Goal: Information Seeking & Learning: Learn about a topic

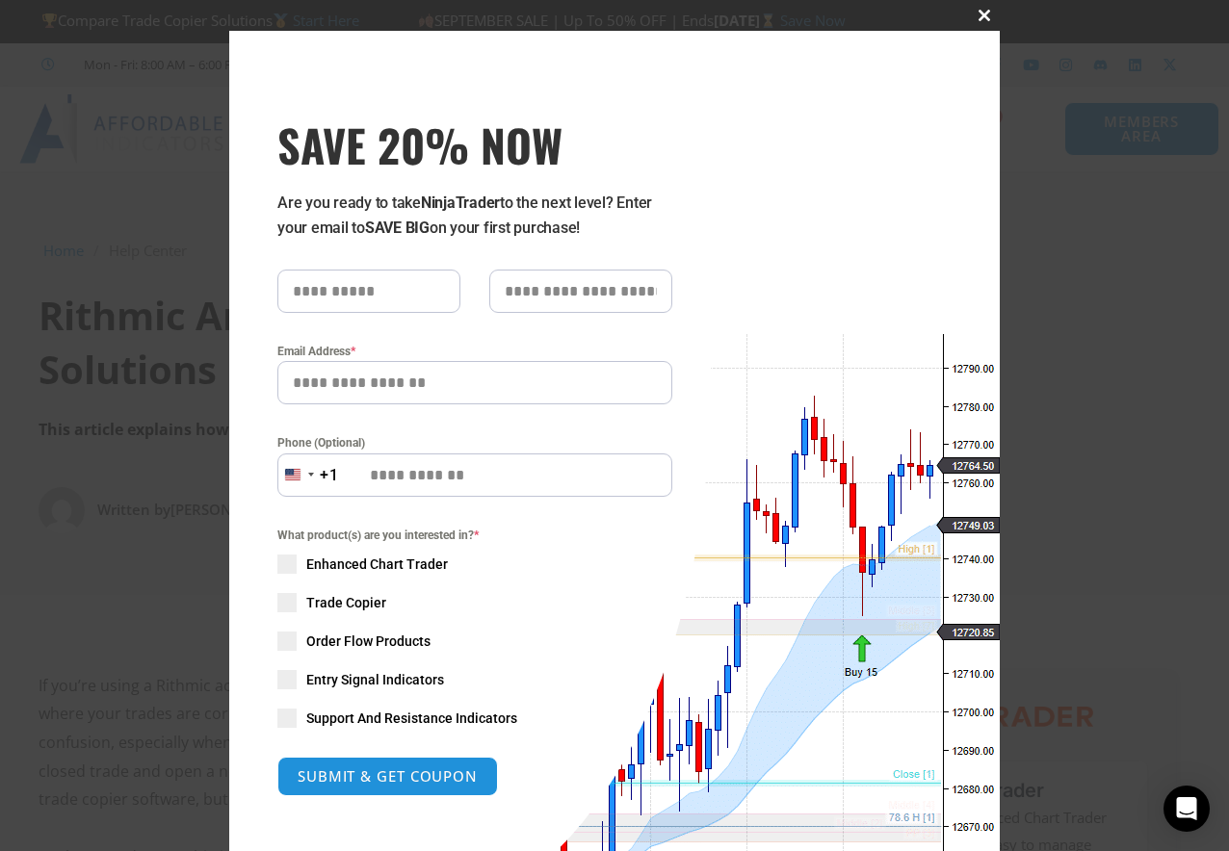
click at [979, 20] on span "SAVE 20% NOW popup" at bounding box center [984, 16] width 31 height 12
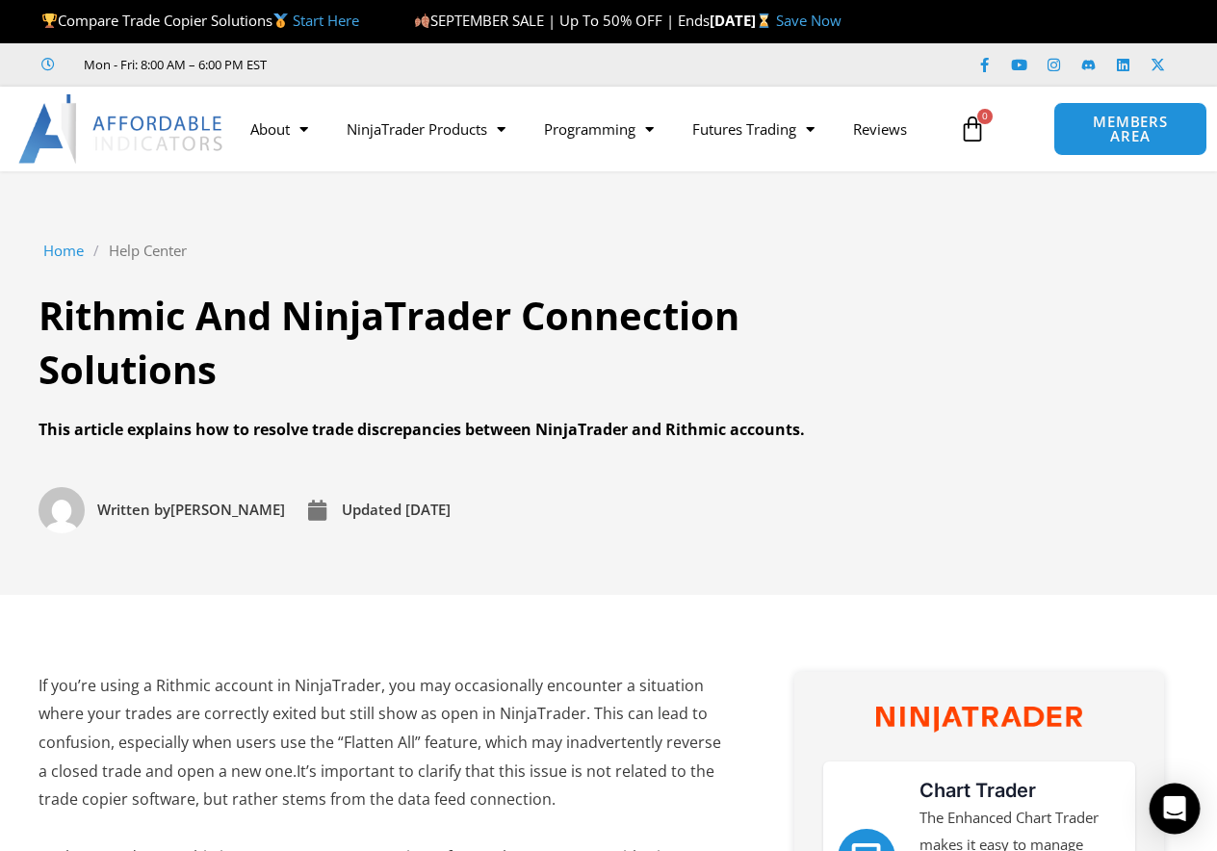
click at [1178, 797] on div "Open Intercom Messenger" at bounding box center [1175, 809] width 51 height 51
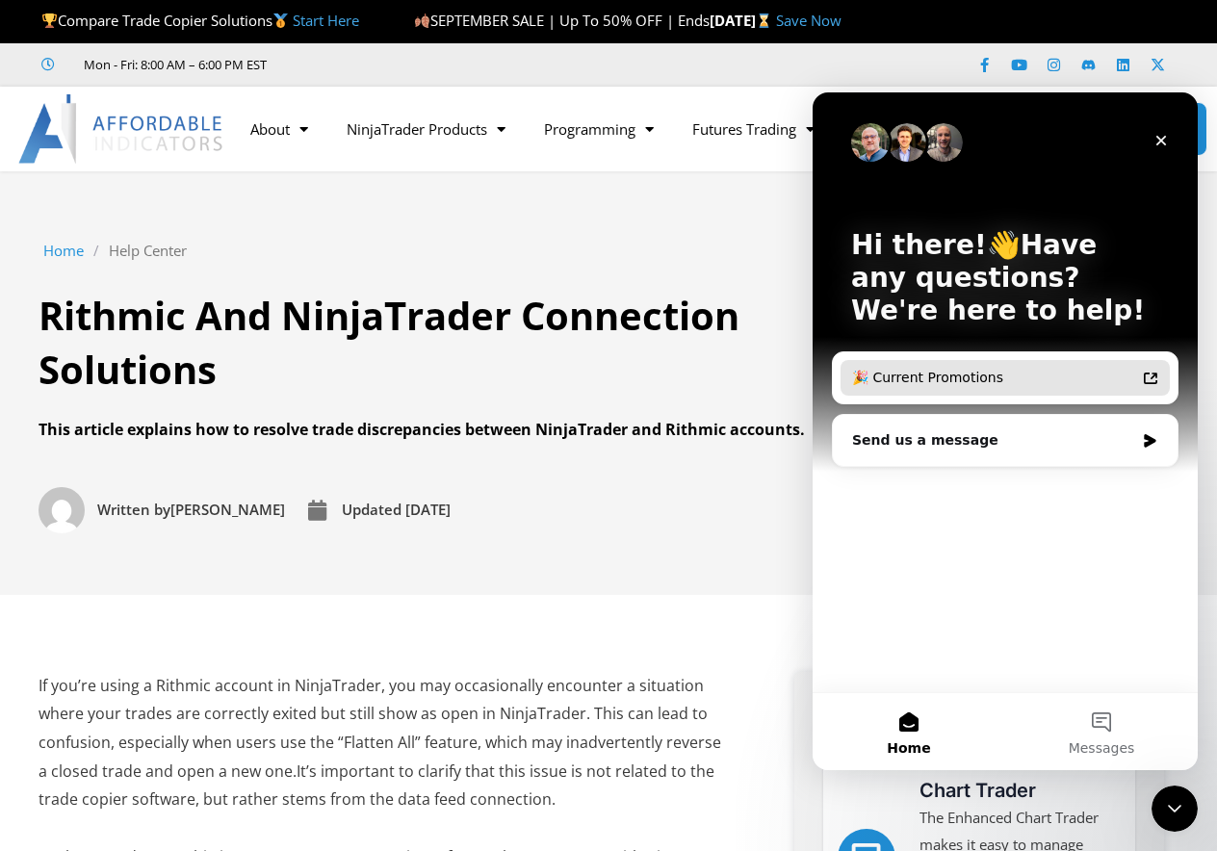
click at [980, 379] on div "🎉 Current Promotions" at bounding box center [993, 378] width 283 height 20
drag, startPoint x: 1021, startPoint y: 408, endPoint x: 1024, endPoint y: 427, distance: 19.6
click at [1021, 408] on div "Hi there!👋Have any questions? We're here to help!" at bounding box center [1005, 281] width 347 height 379
click at [1027, 444] on div "Send us a message" at bounding box center [993, 440] width 282 height 20
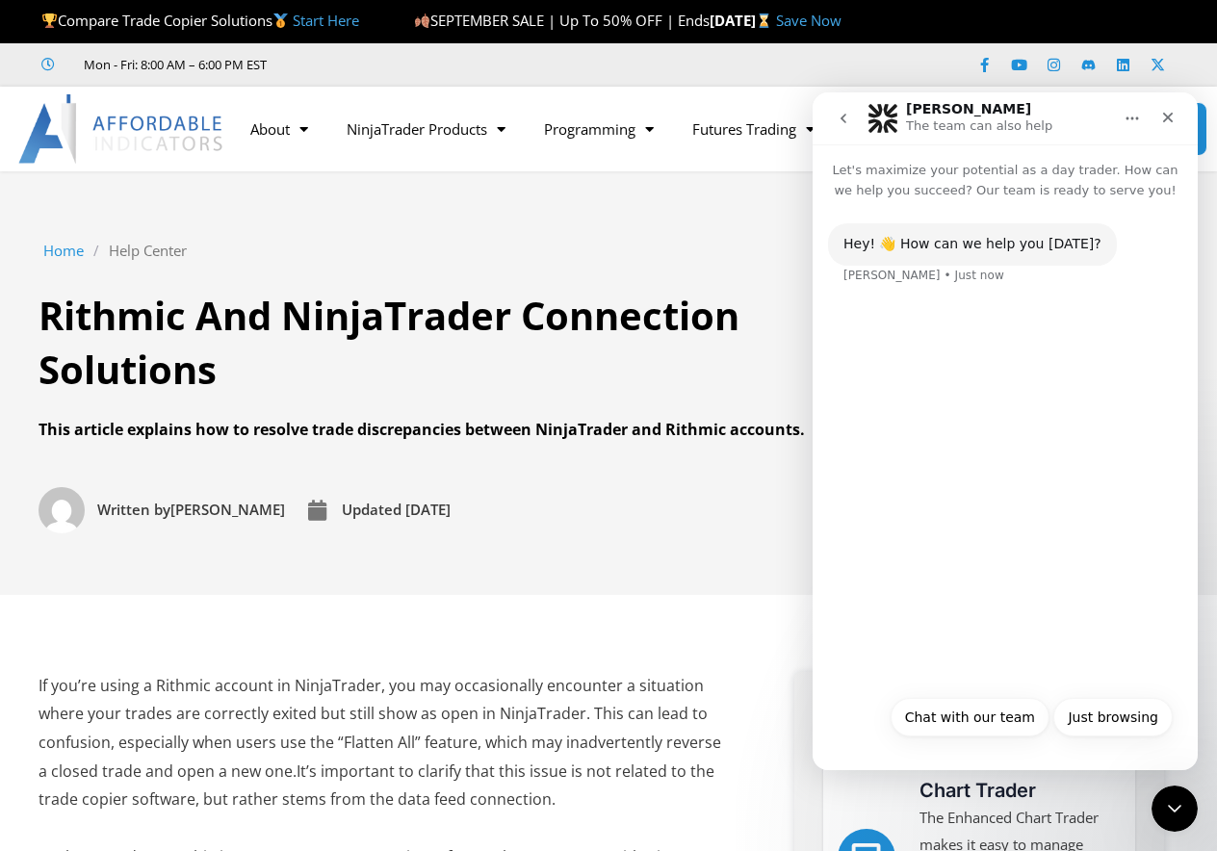
click at [993, 558] on div "Hey! 👋 How can we help you [DATE]? [PERSON_NAME] • Just now" at bounding box center [1005, 442] width 385 height 485
click at [1127, 721] on button "Just browsing" at bounding box center [1112, 717] width 119 height 39
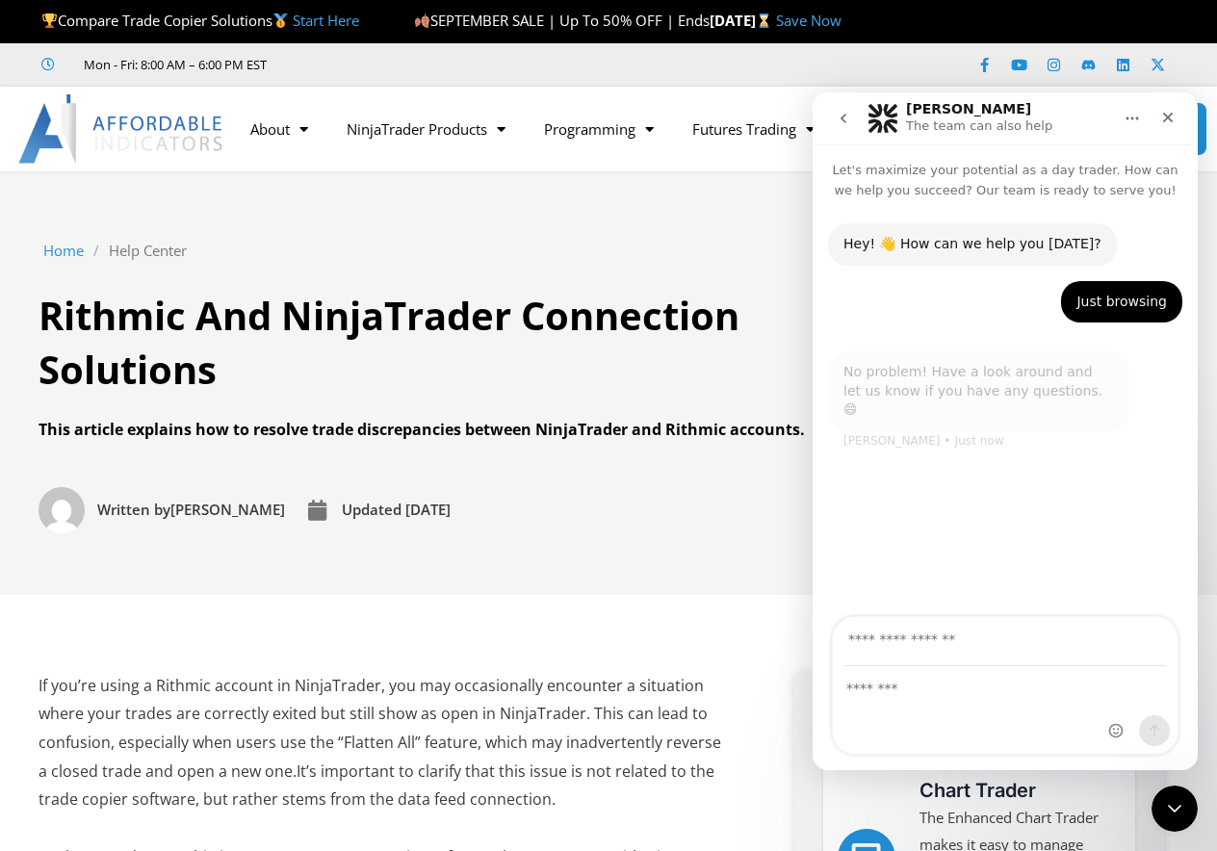
click at [944, 720] on div "Intercom messenger" at bounding box center [1005, 710] width 345 height 87
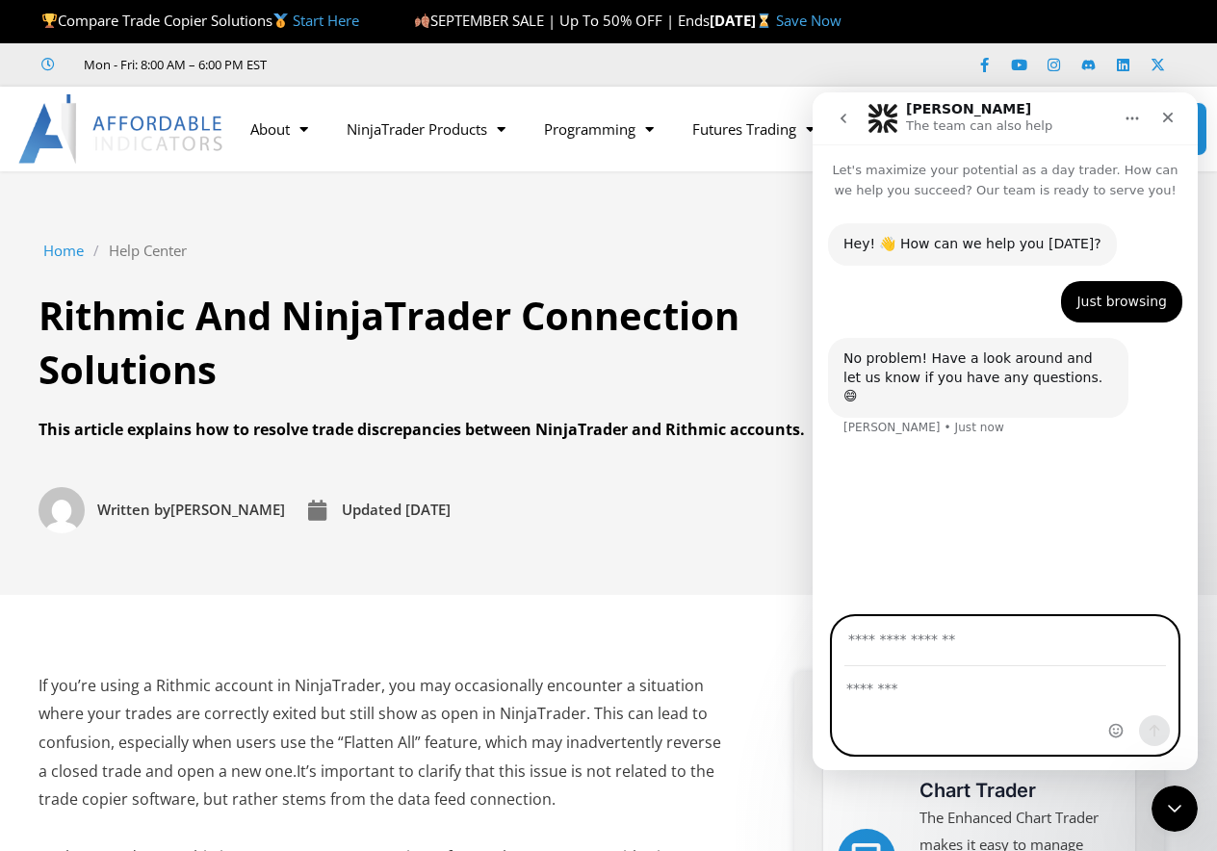
click at [922, 693] on textarea "Message…" at bounding box center [1005, 683] width 345 height 33
paste textarea "**********"
type textarea "**********"
click at [1066, 709] on textarea "**********" at bounding box center [1005, 693] width 345 height 52
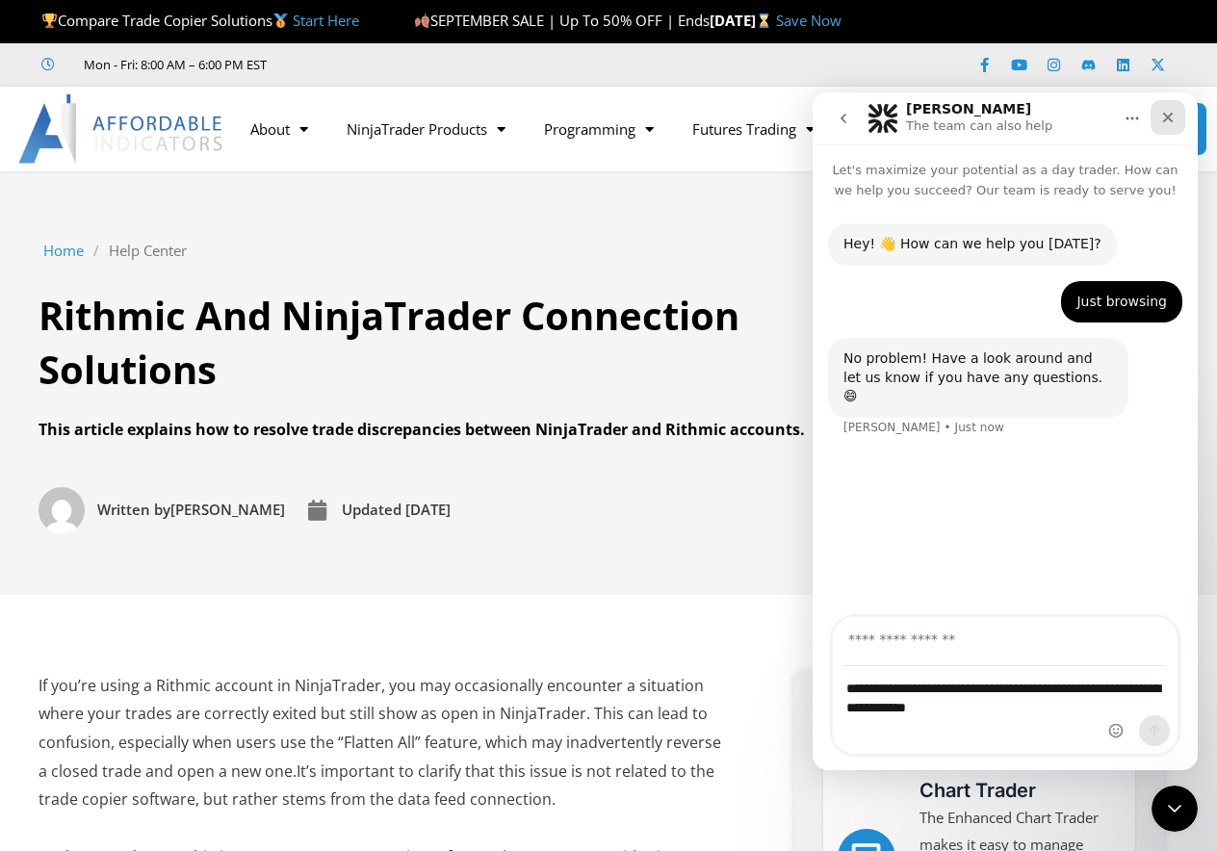
click at [1172, 112] on icon "Close" at bounding box center [1167, 117] width 15 height 15
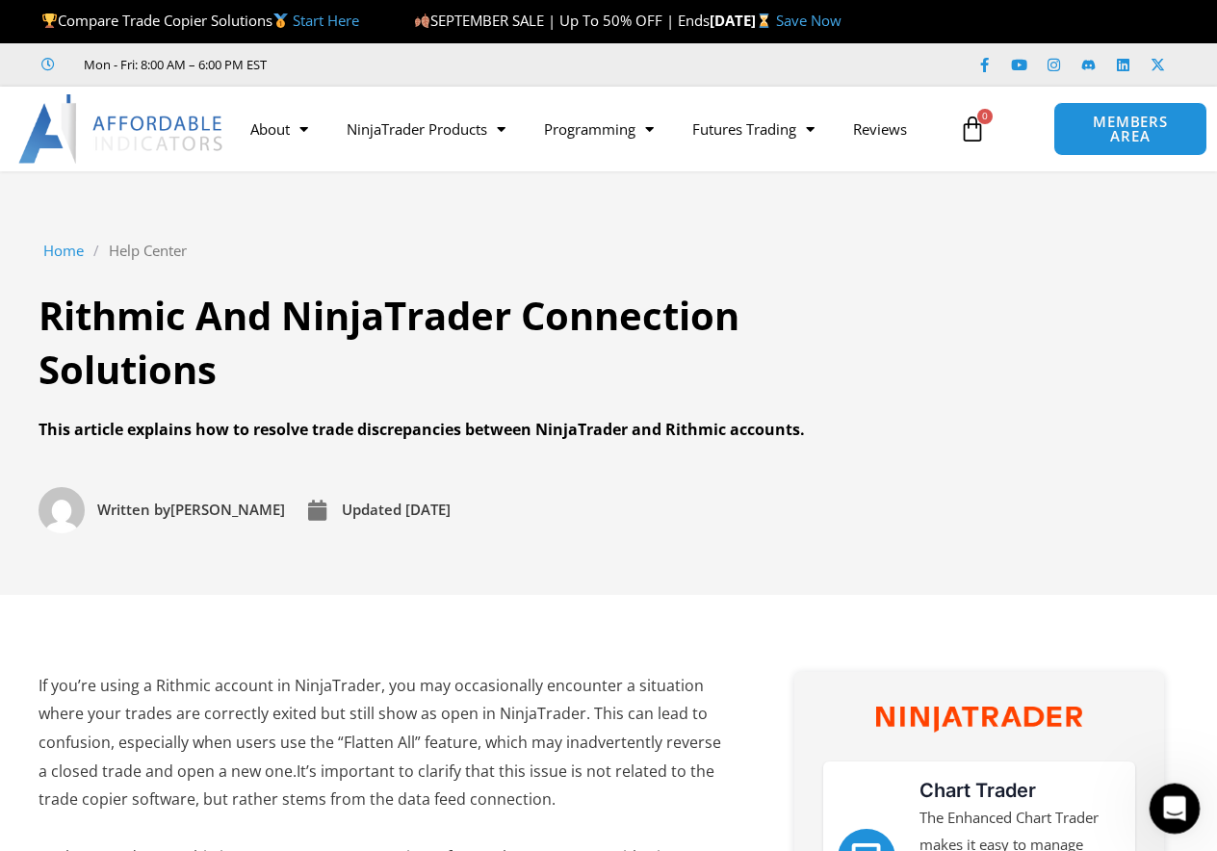
click at [1168, 790] on icon "Open Intercom Messenger" at bounding box center [1172, 806] width 32 height 32
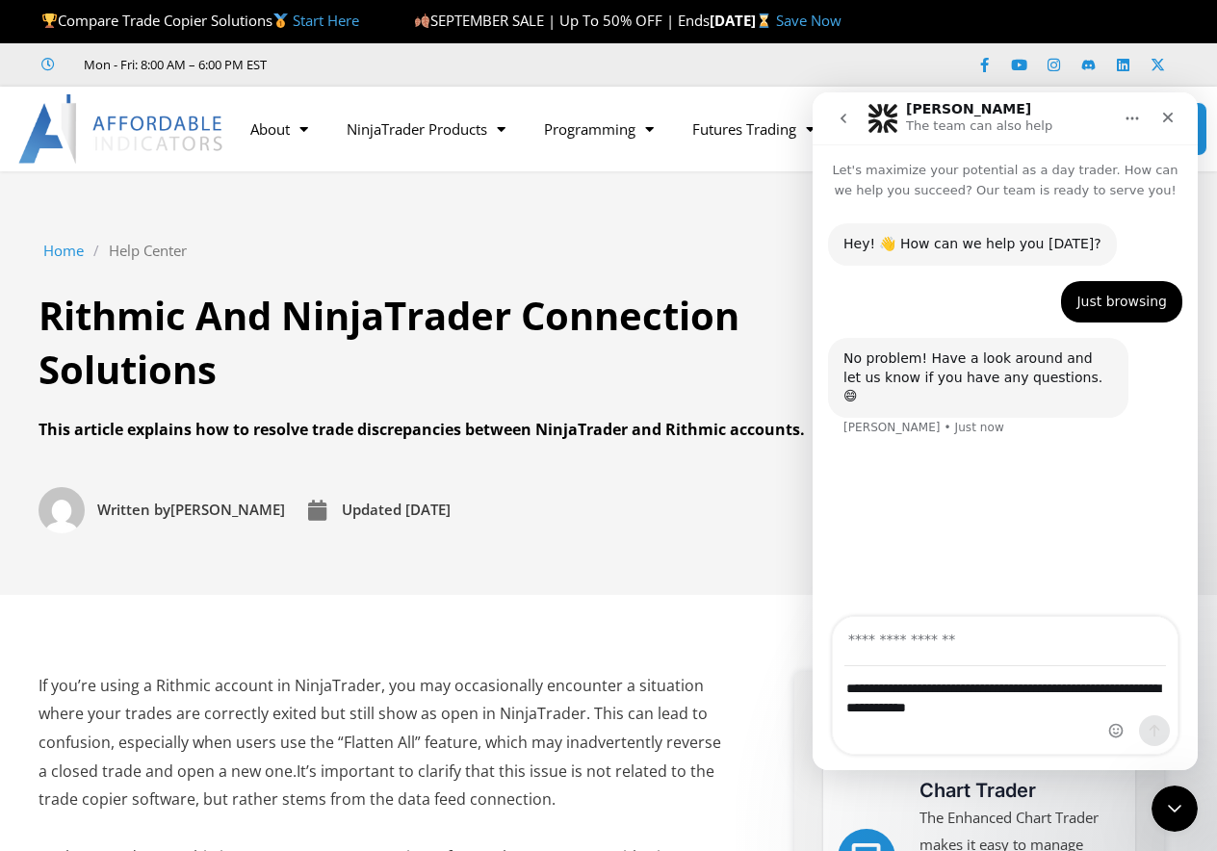
click at [839, 129] on button "go back" at bounding box center [843, 118] width 37 height 37
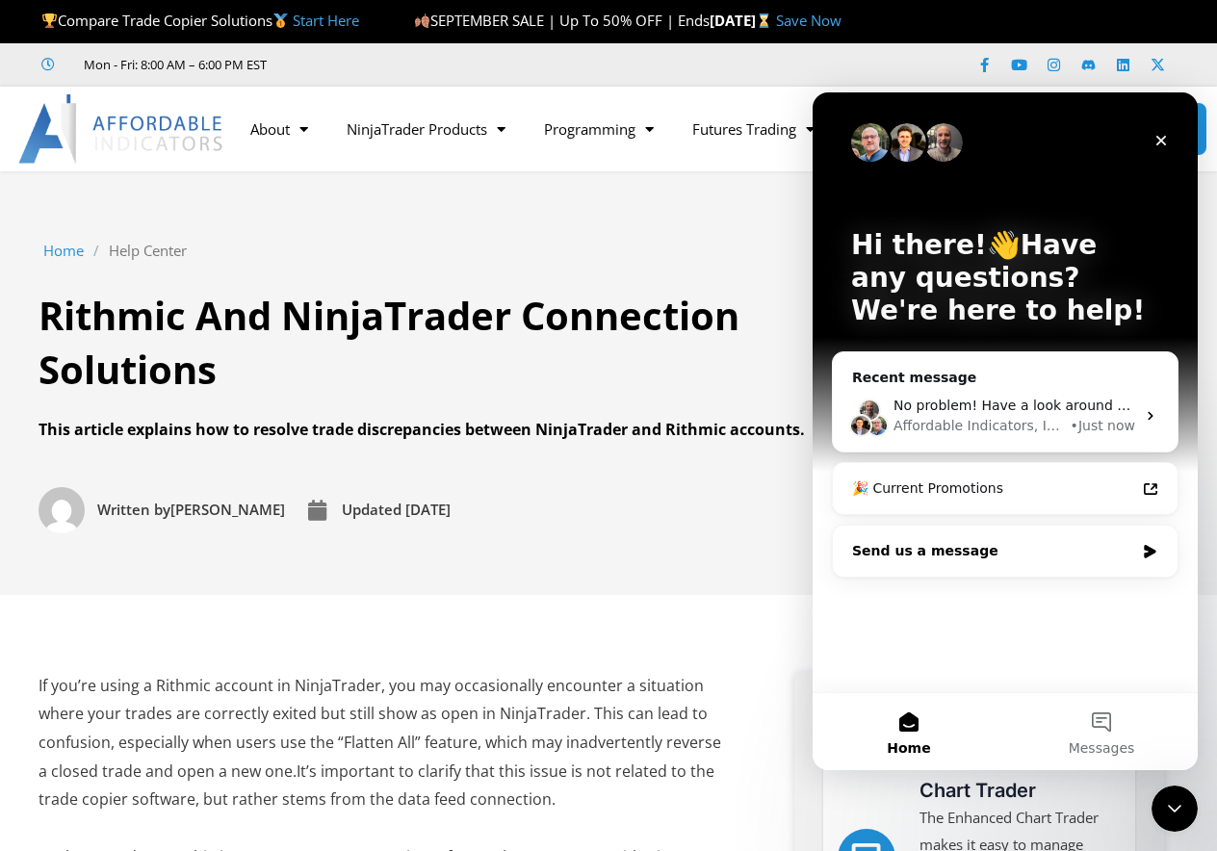
click at [983, 557] on div "Send us a message" at bounding box center [993, 551] width 282 height 20
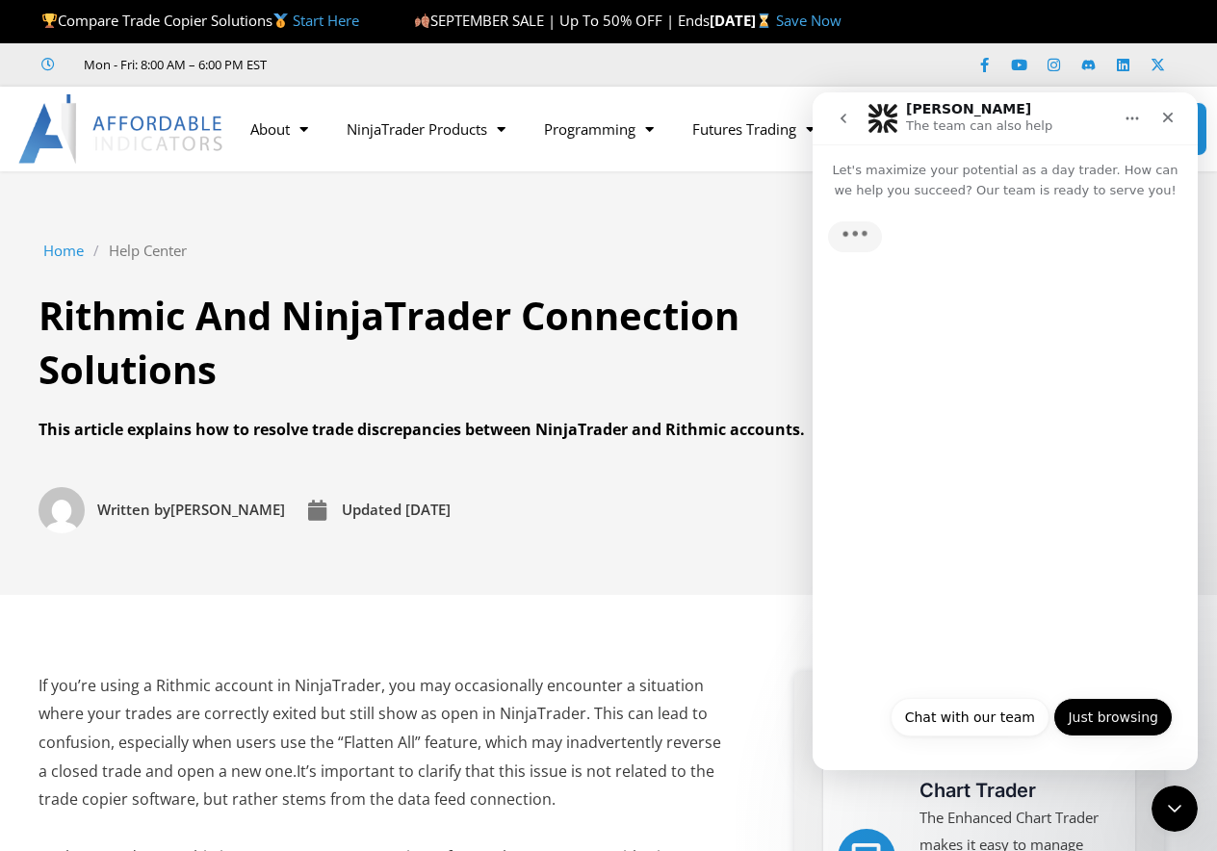
click at [1138, 718] on button "Just browsing" at bounding box center [1112, 717] width 119 height 39
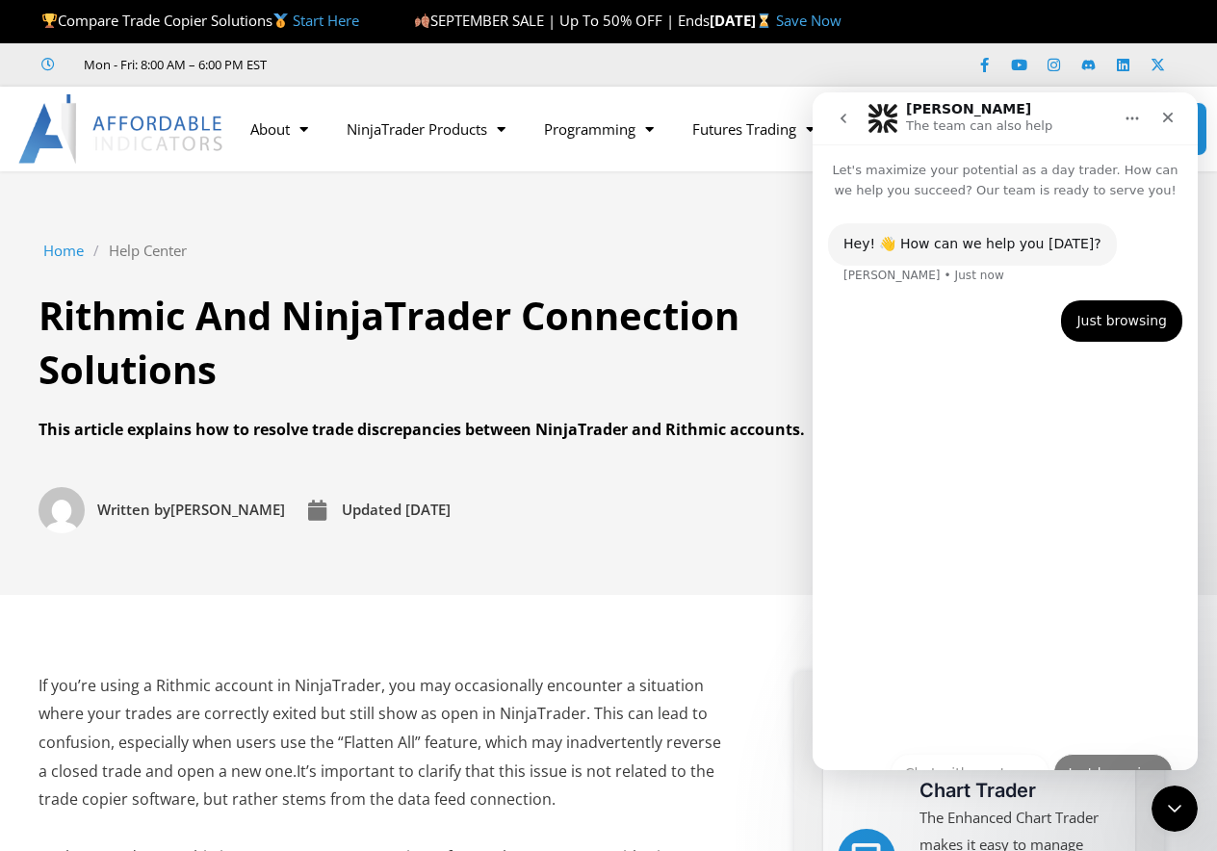
click at [1138, 718] on div "Hey! 👋 How can we help you [DATE]? [PERSON_NAME] • Just now Just browsing • Jus…" at bounding box center [1005, 477] width 385 height 554
click at [1177, 113] on div "Close" at bounding box center [1168, 117] width 35 height 35
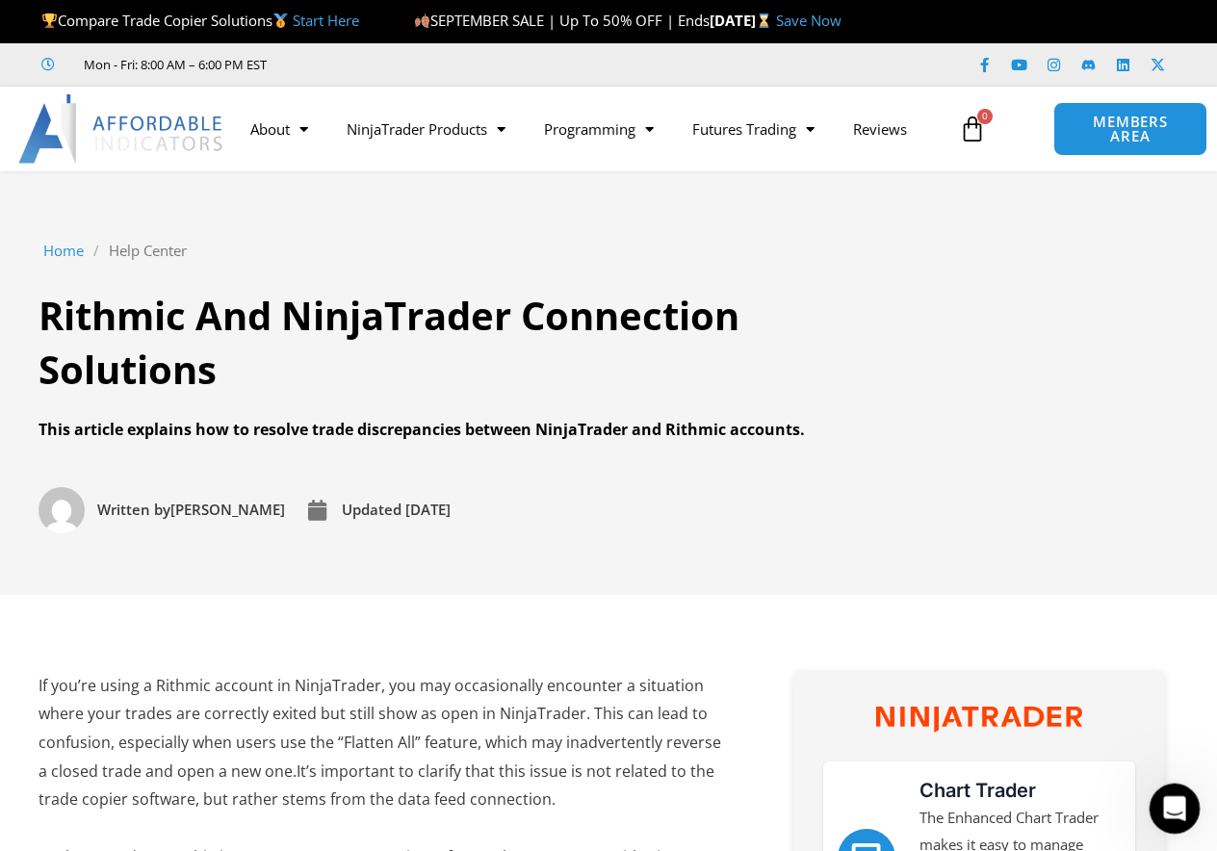
click at [1156, 816] on div "Open Intercom Messenger" at bounding box center [1172, 806] width 64 height 64
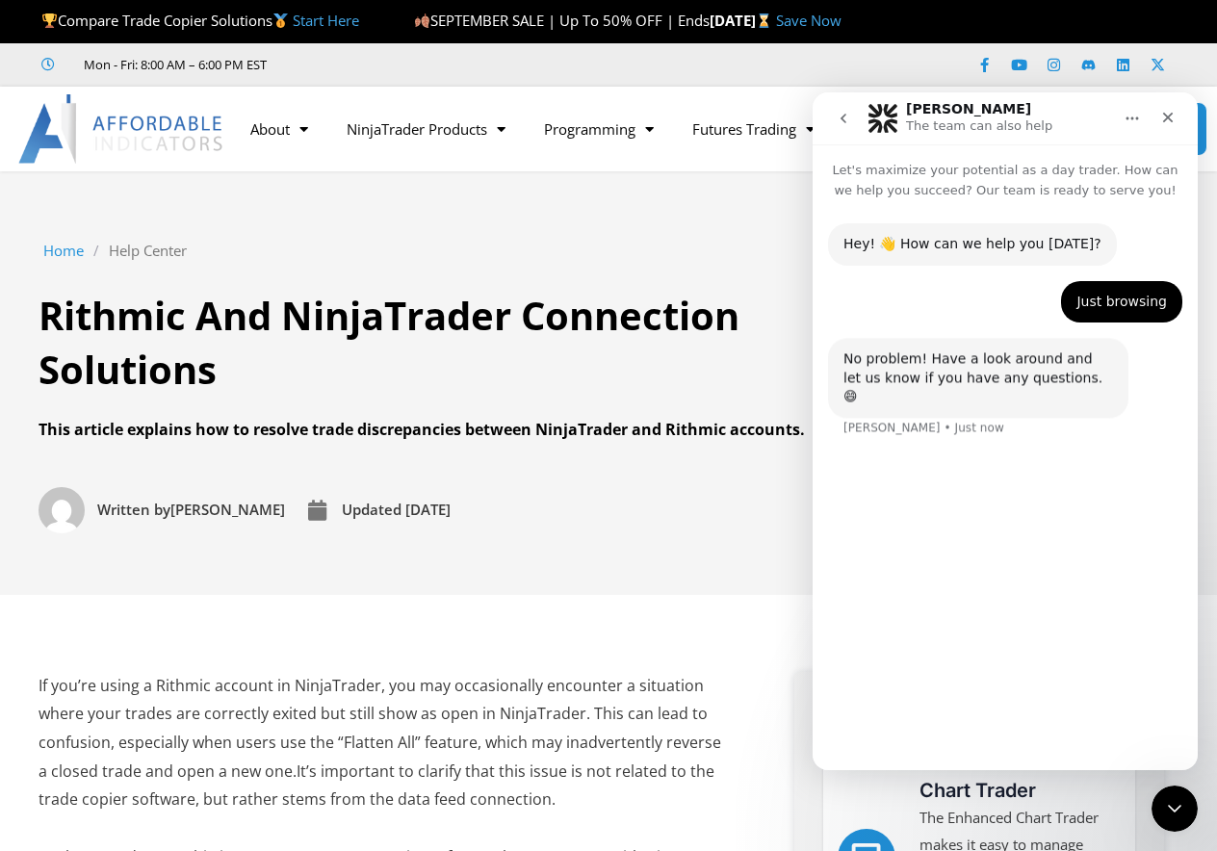
click at [852, 118] on button "go back" at bounding box center [843, 118] width 37 height 37
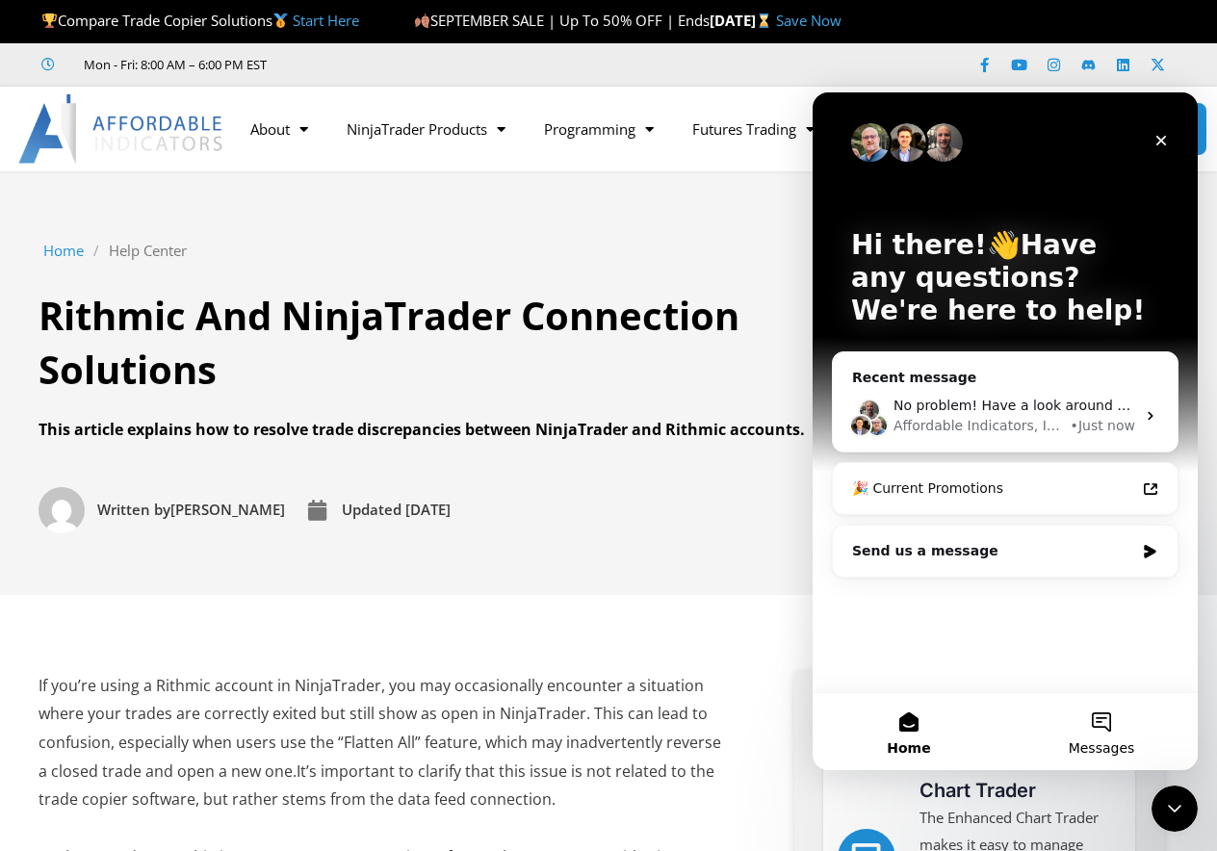
click at [1094, 721] on button "Messages" at bounding box center [1101, 731] width 193 height 77
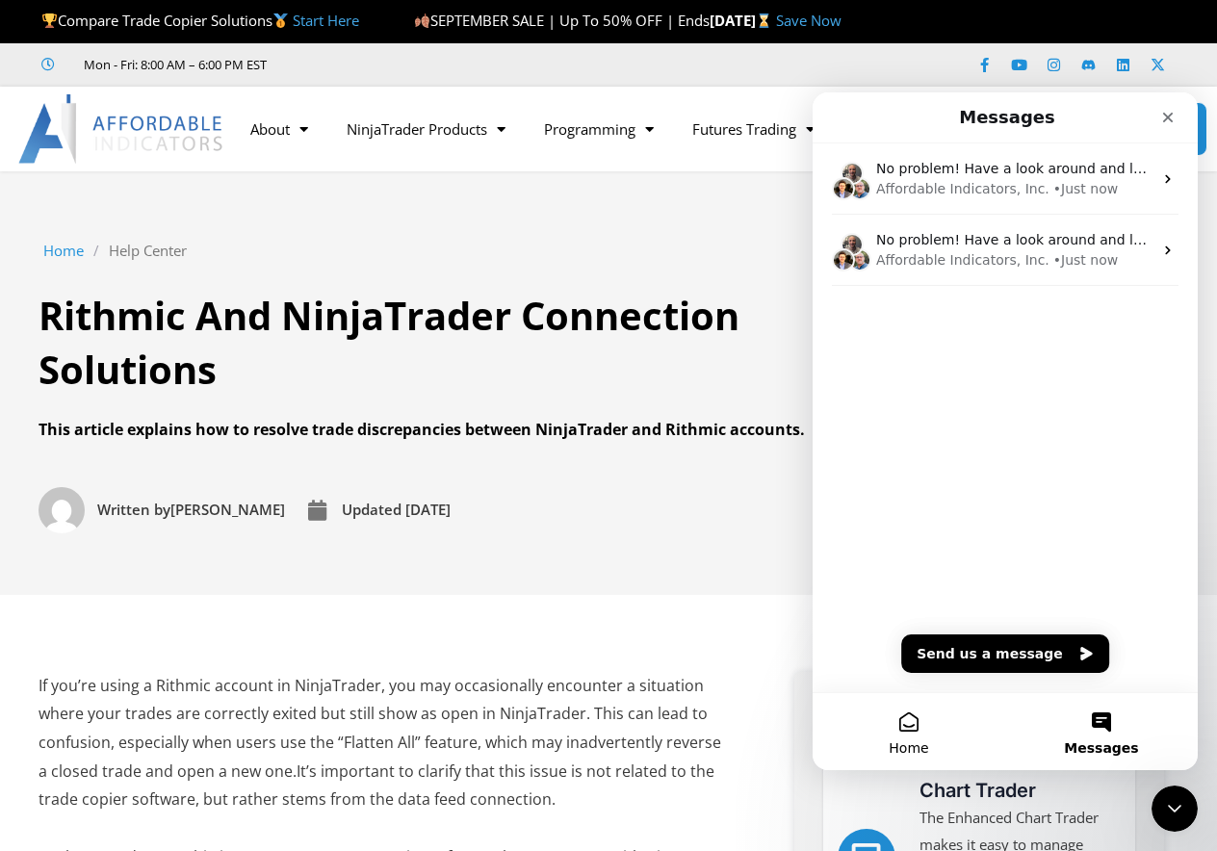
click at [941, 715] on button "Home" at bounding box center [909, 731] width 193 height 77
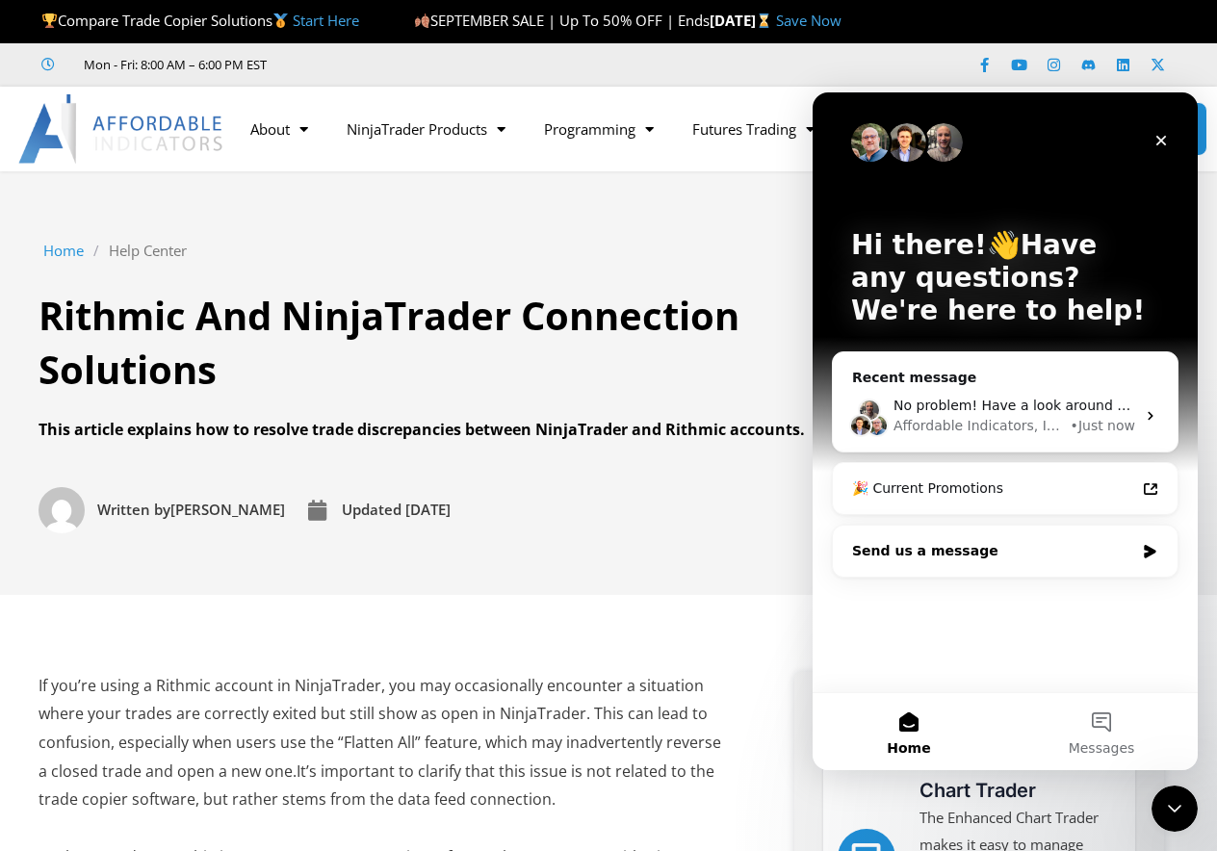
click at [1076, 543] on div "Send us a message" at bounding box center [993, 551] width 282 height 20
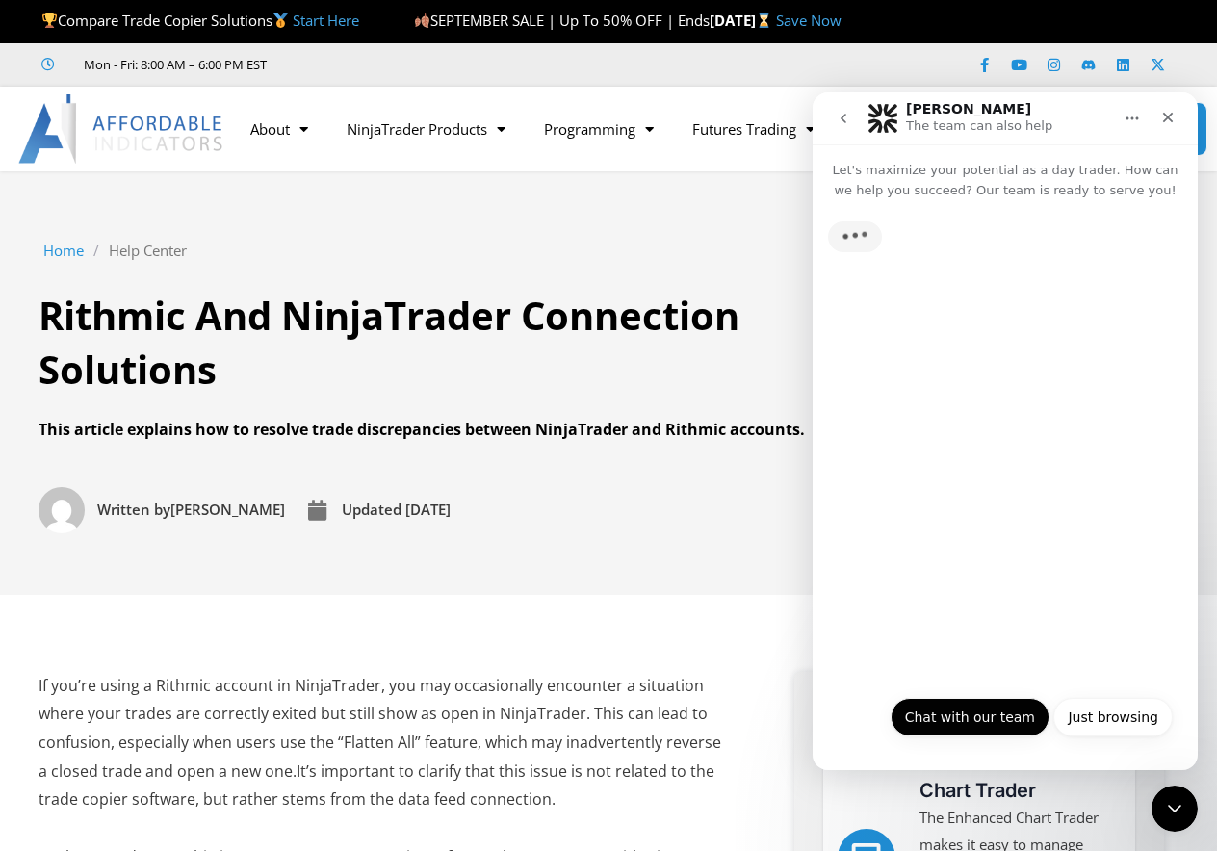
click at [981, 716] on button "Chat with our team" at bounding box center [970, 717] width 159 height 39
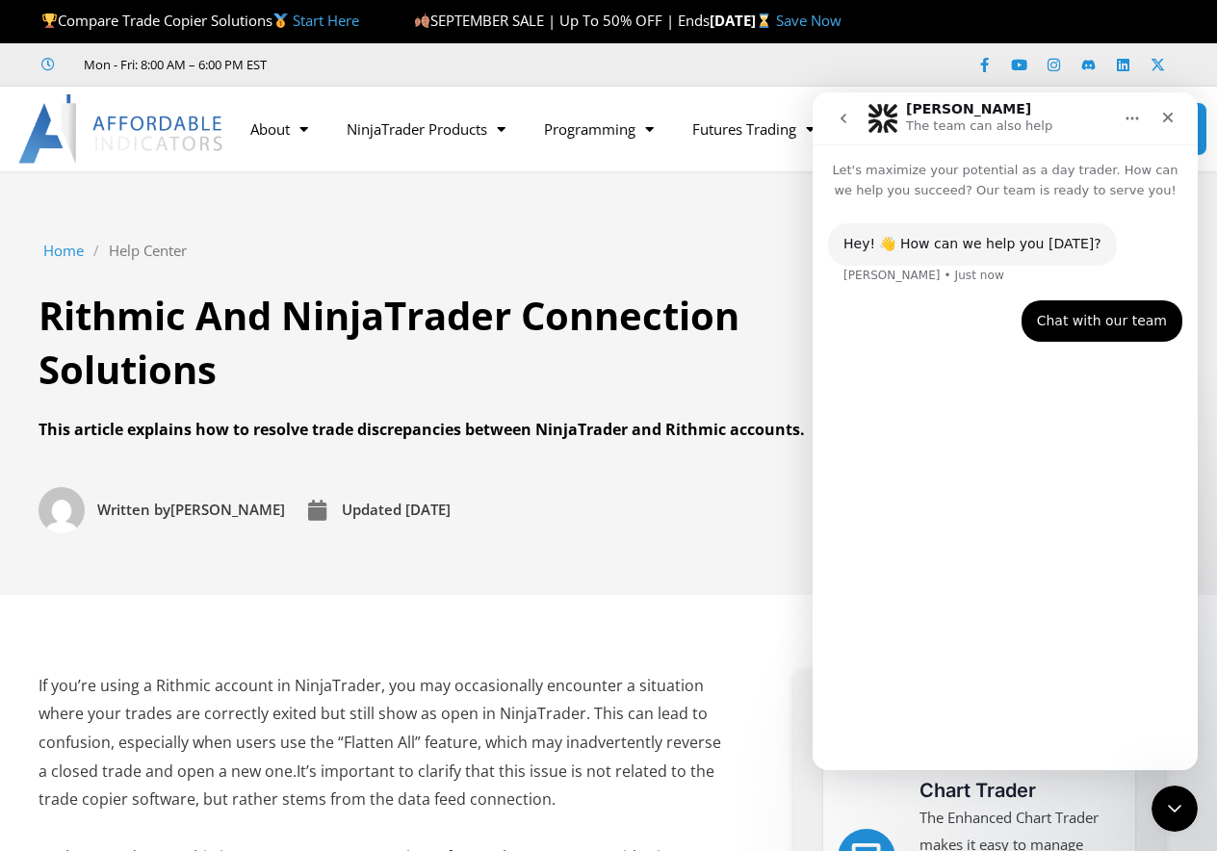
click at [946, 713] on div "Hey! 👋 How can we help you [DATE]? [PERSON_NAME] • Just now Chat with our team …" at bounding box center [1005, 477] width 385 height 554
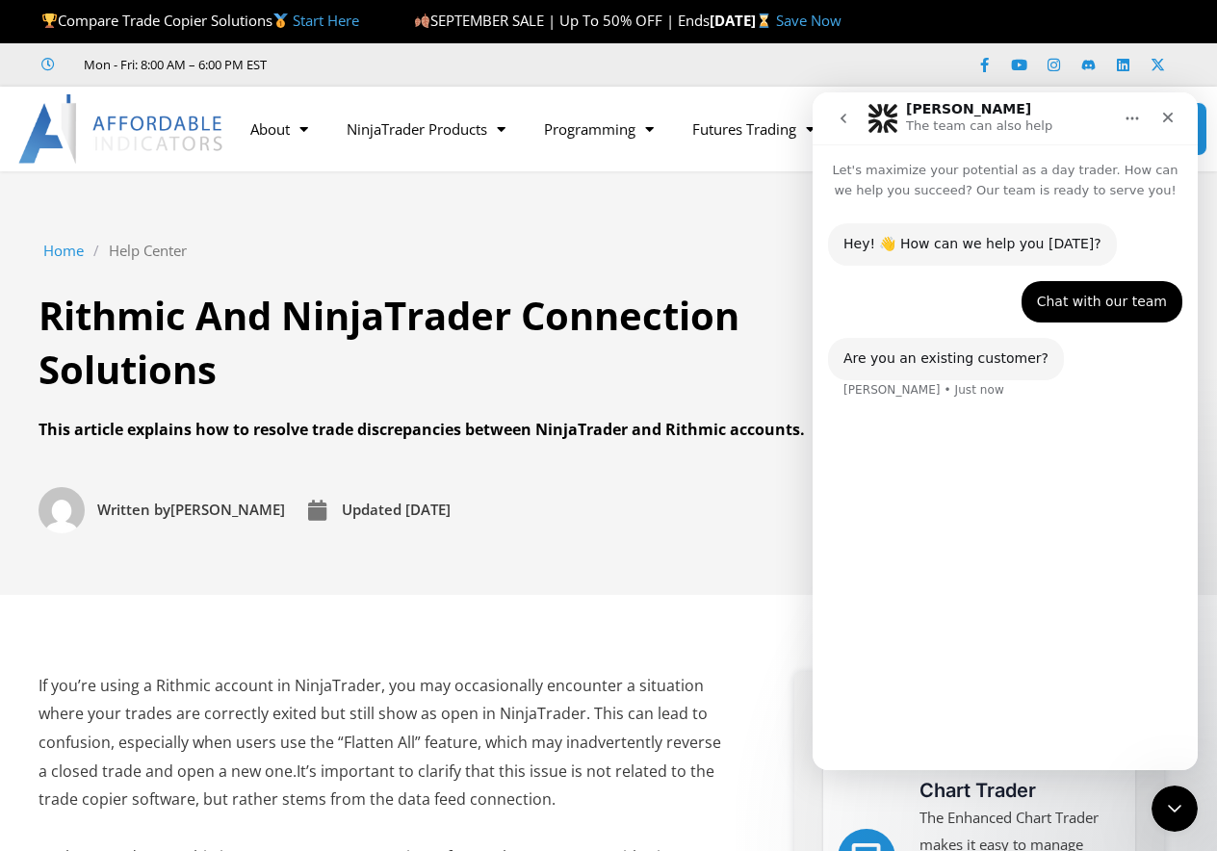
click at [944, 728] on div "Hey! 👋 How can we help you [DATE]? [PERSON_NAME] • Just now Chat with our team …" at bounding box center [1005, 477] width 385 height 554
click at [1109, 721] on button "Yes" at bounding box center [1088, 717] width 51 height 39
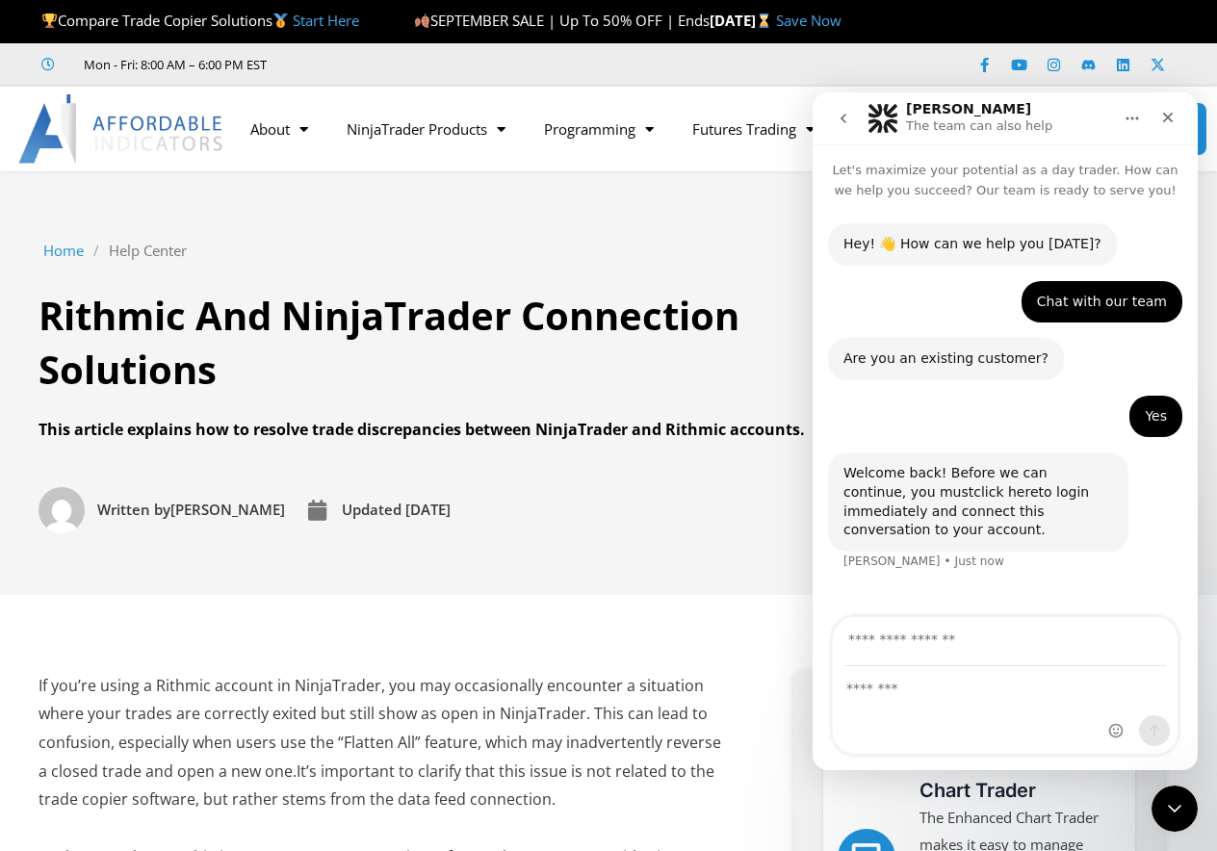
click at [973, 497] on link "click here" at bounding box center [1005, 491] width 65 height 15
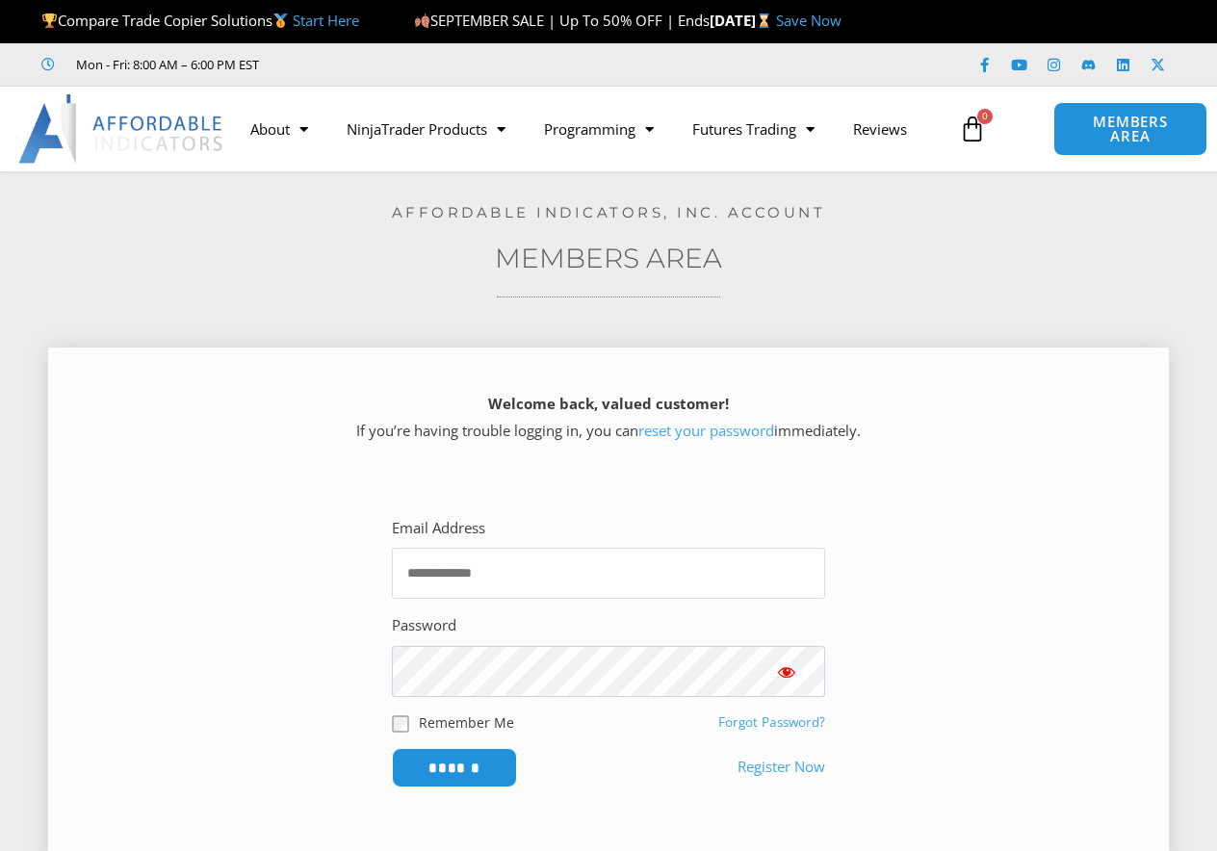
type input "**********"
click at [478, 714] on label "Remember Me" at bounding box center [466, 722] width 95 height 20
click at [474, 736] on form "**********" at bounding box center [608, 651] width 433 height 272
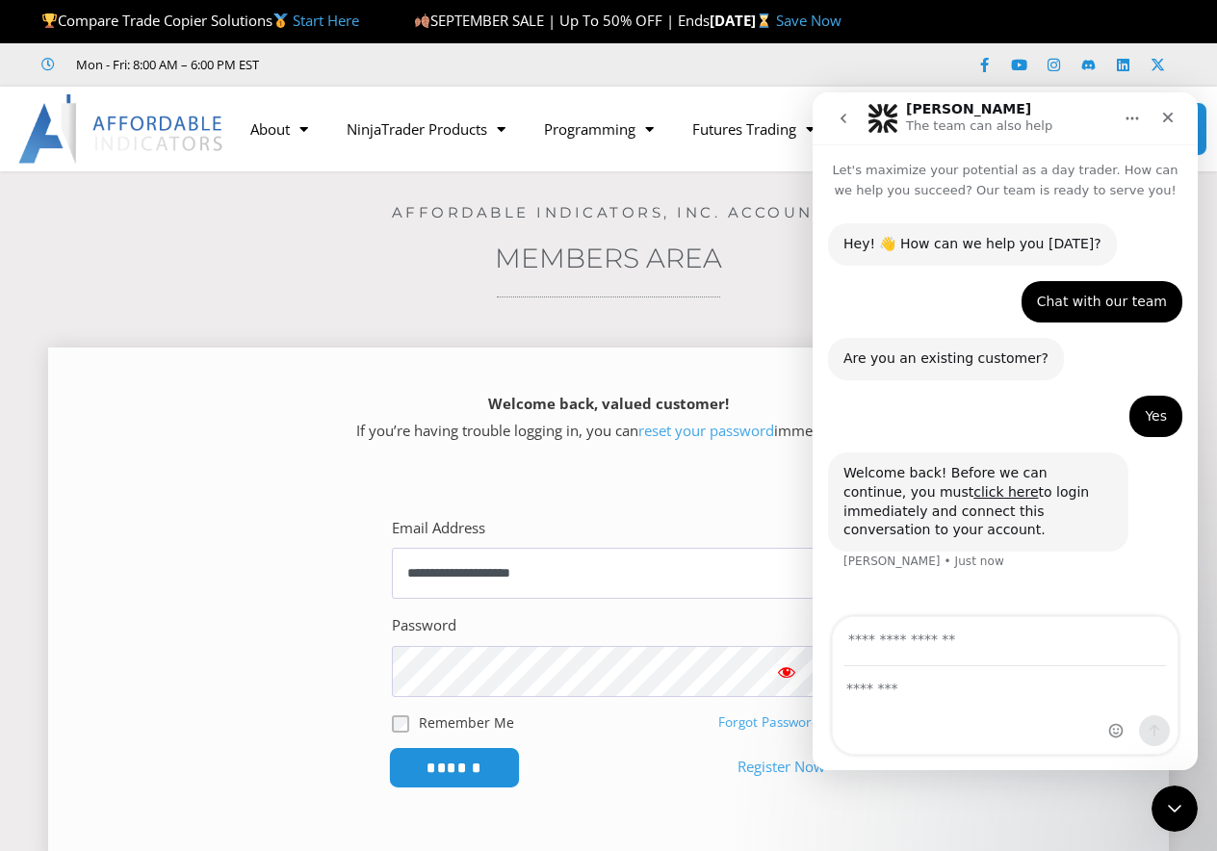
click at [489, 753] on input "******" at bounding box center [455, 767] width 132 height 41
click at [433, 747] on input "******" at bounding box center [455, 767] width 132 height 41
click at [475, 772] on input "******" at bounding box center [455, 767] width 132 height 41
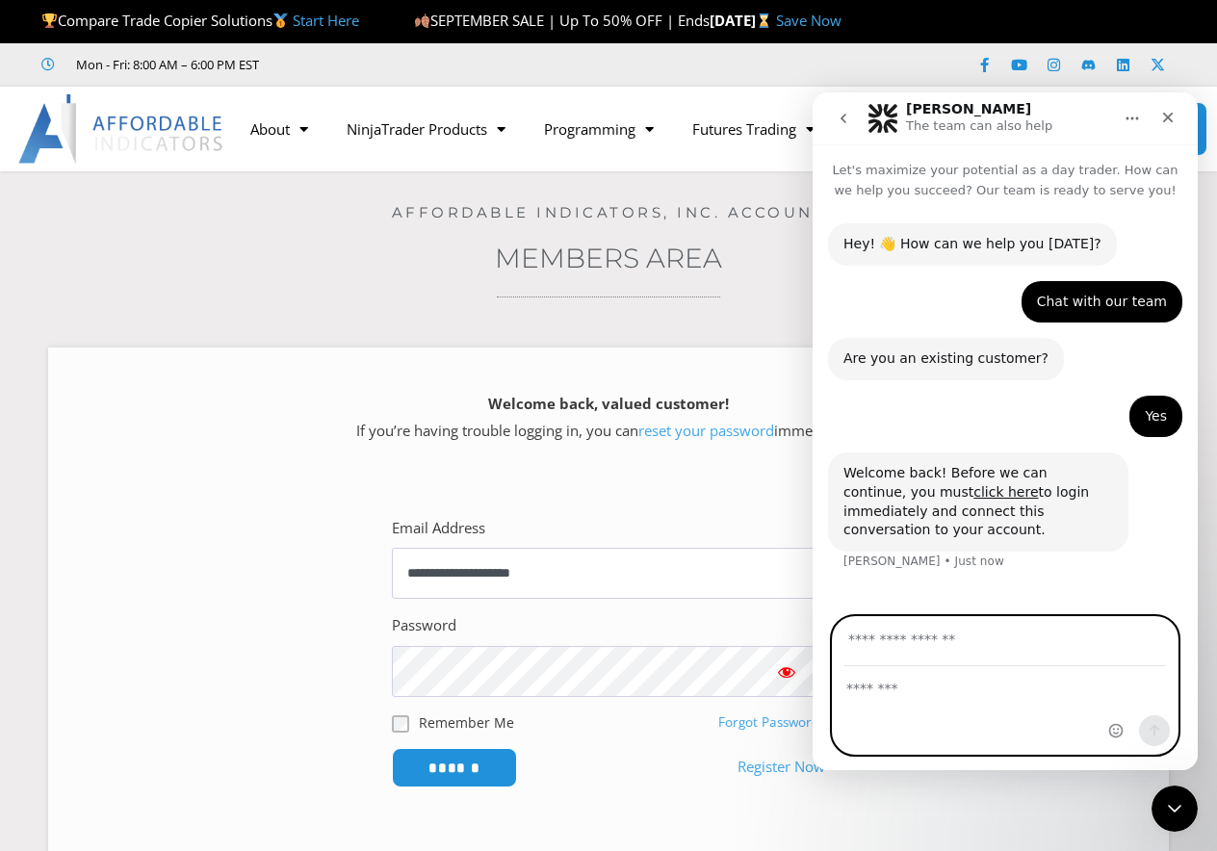
click at [947, 686] on textarea "Message…" at bounding box center [1005, 683] width 345 height 33
click at [234, 636] on section "**********" at bounding box center [608, 651] width 1073 height 340
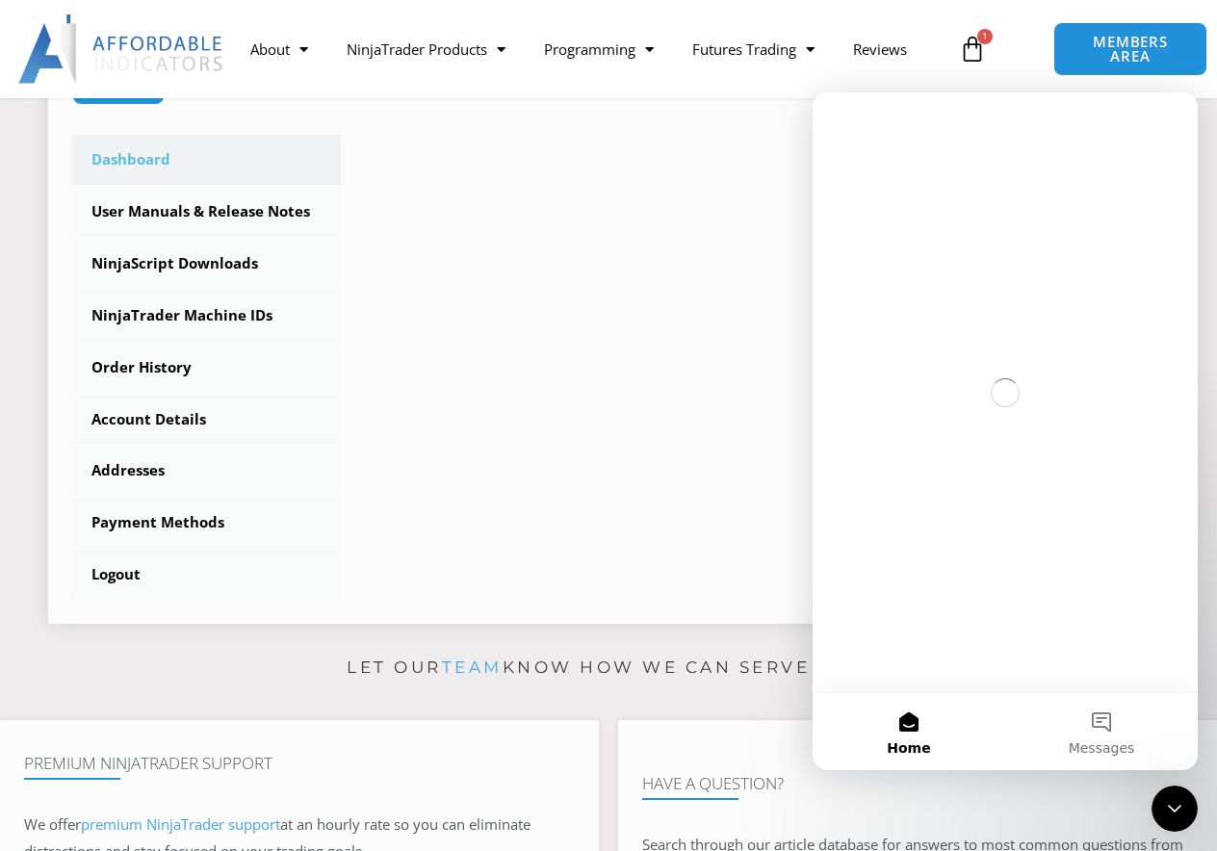
scroll to position [616, 0]
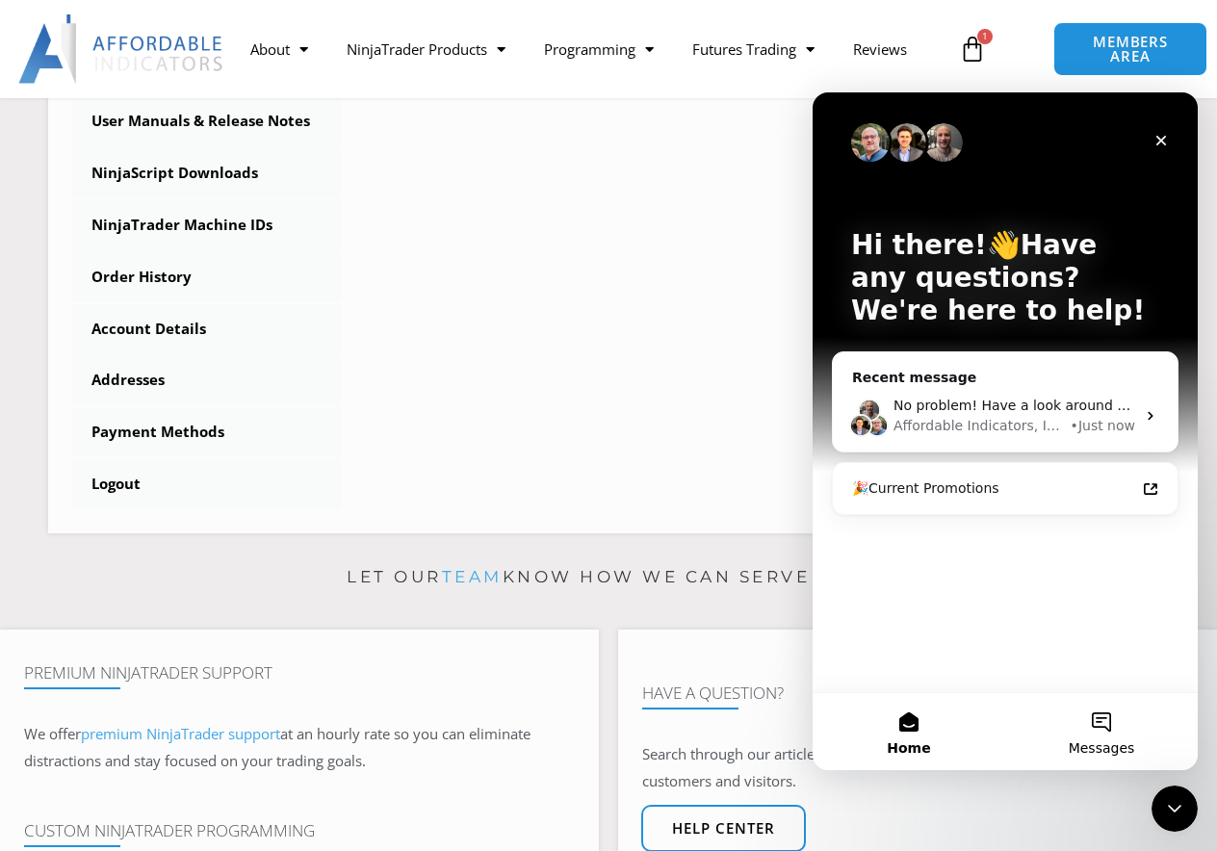
click at [1114, 725] on button "Messages" at bounding box center [1101, 731] width 193 height 77
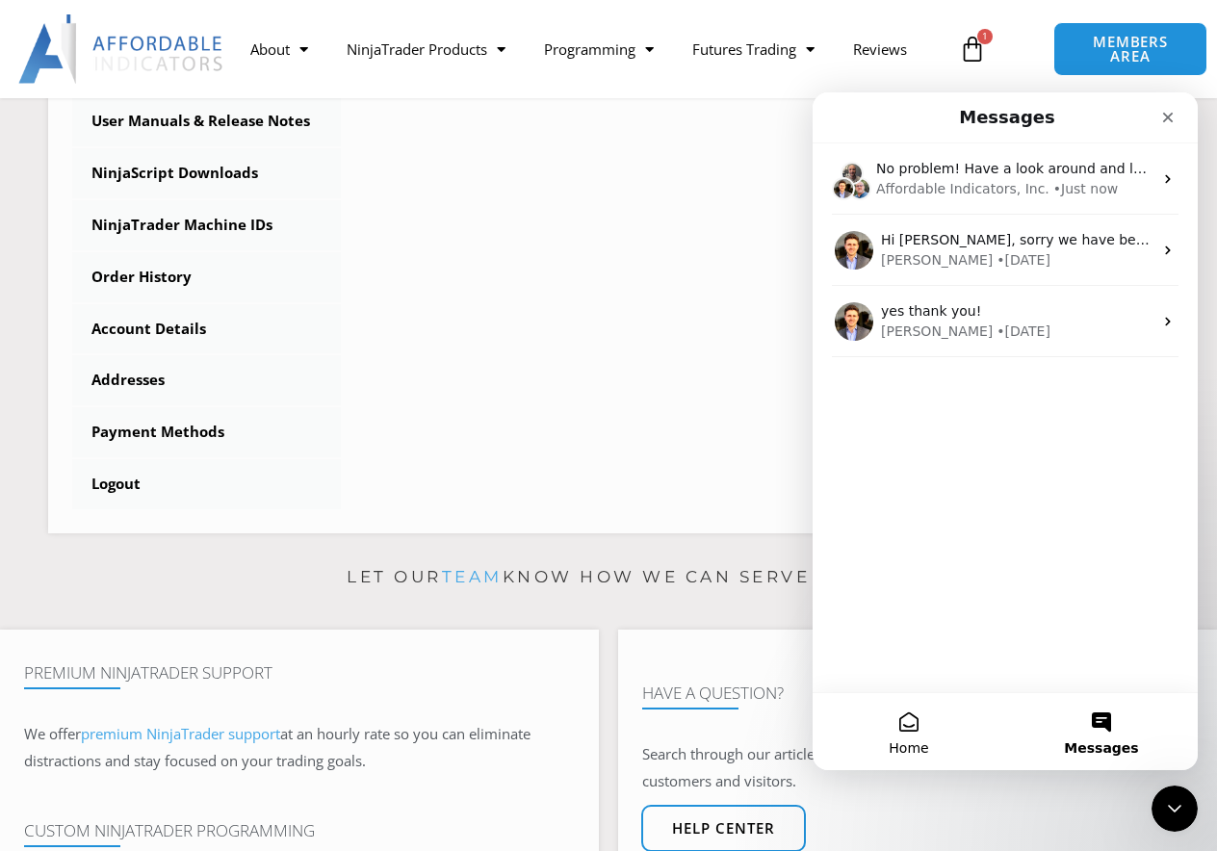
click at [929, 738] on button "Home" at bounding box center [909, 731] width 193 height 77
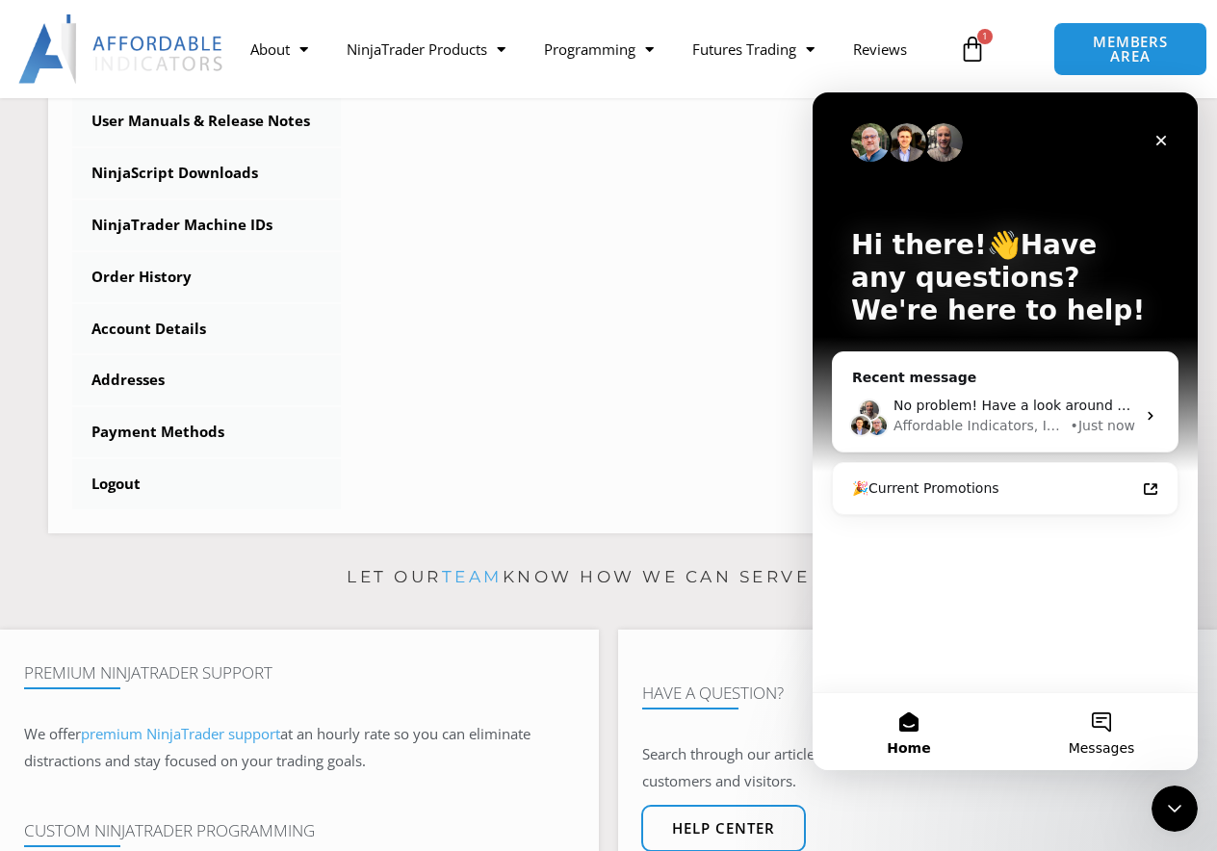
click at [1107, 722] on button "Messages" at bounding box center [1101, 731] width 193 height 77
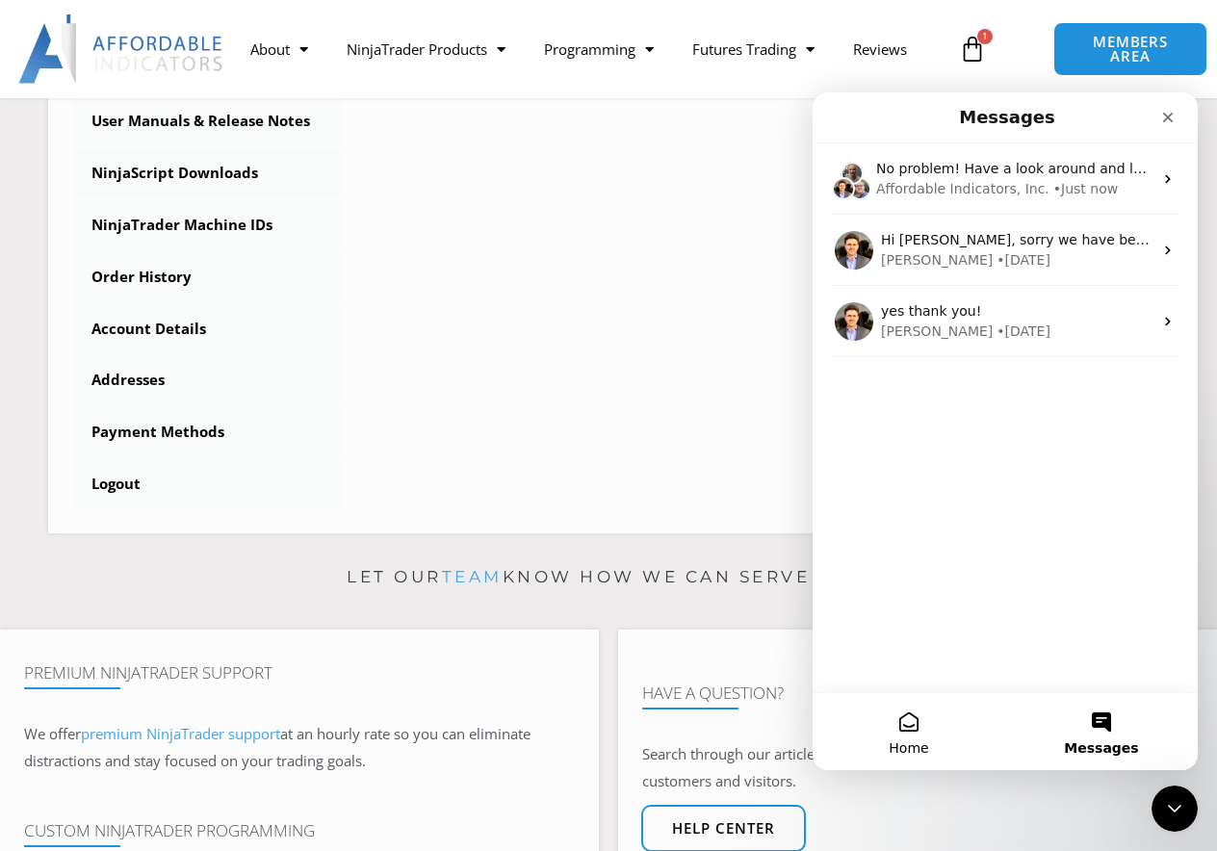
click at [869, 737] on button "Home" at bounding box center [909, 731] width 193 height 77
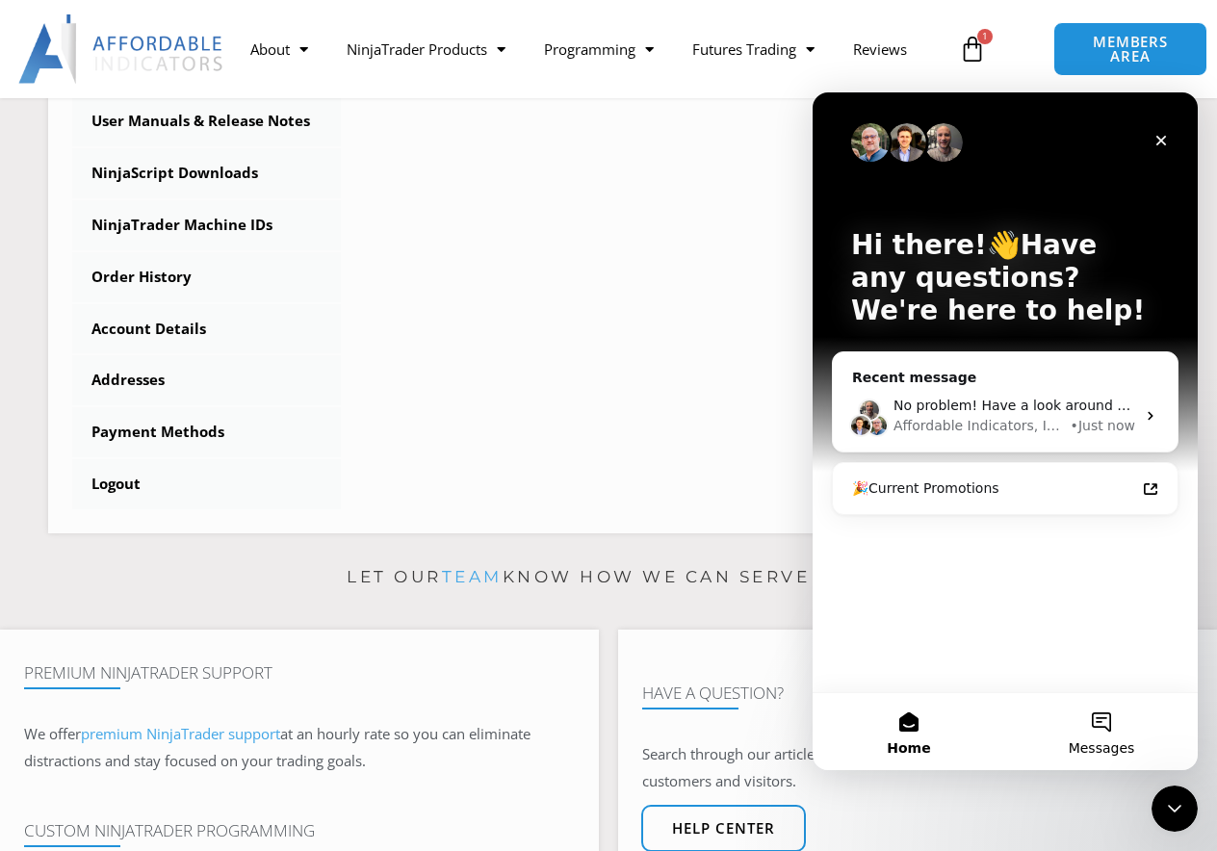
click at [1095, 724] on button "Messages" at bounding box center [1101, 731] width 193 height 77
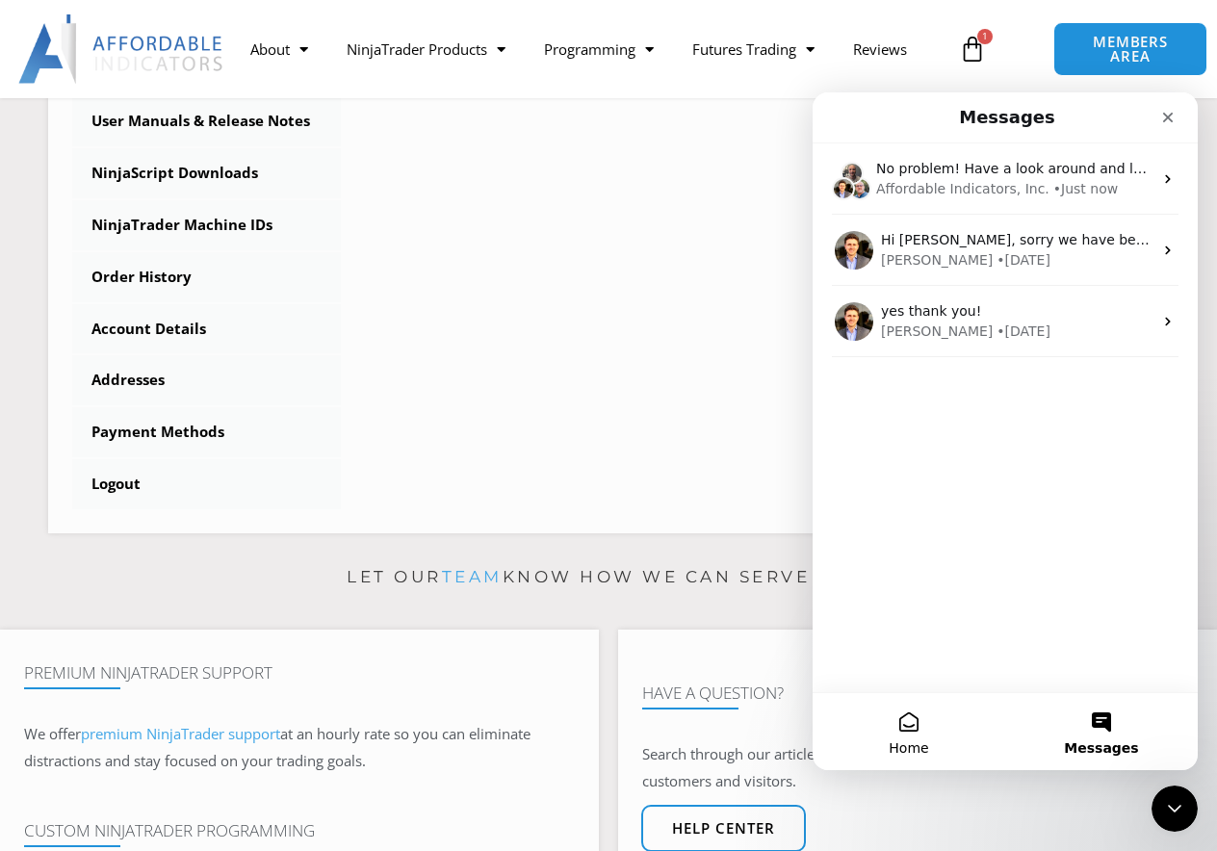
click at [891, 716] on button "Home" at bounding box center [909, 731] width 193 height 77
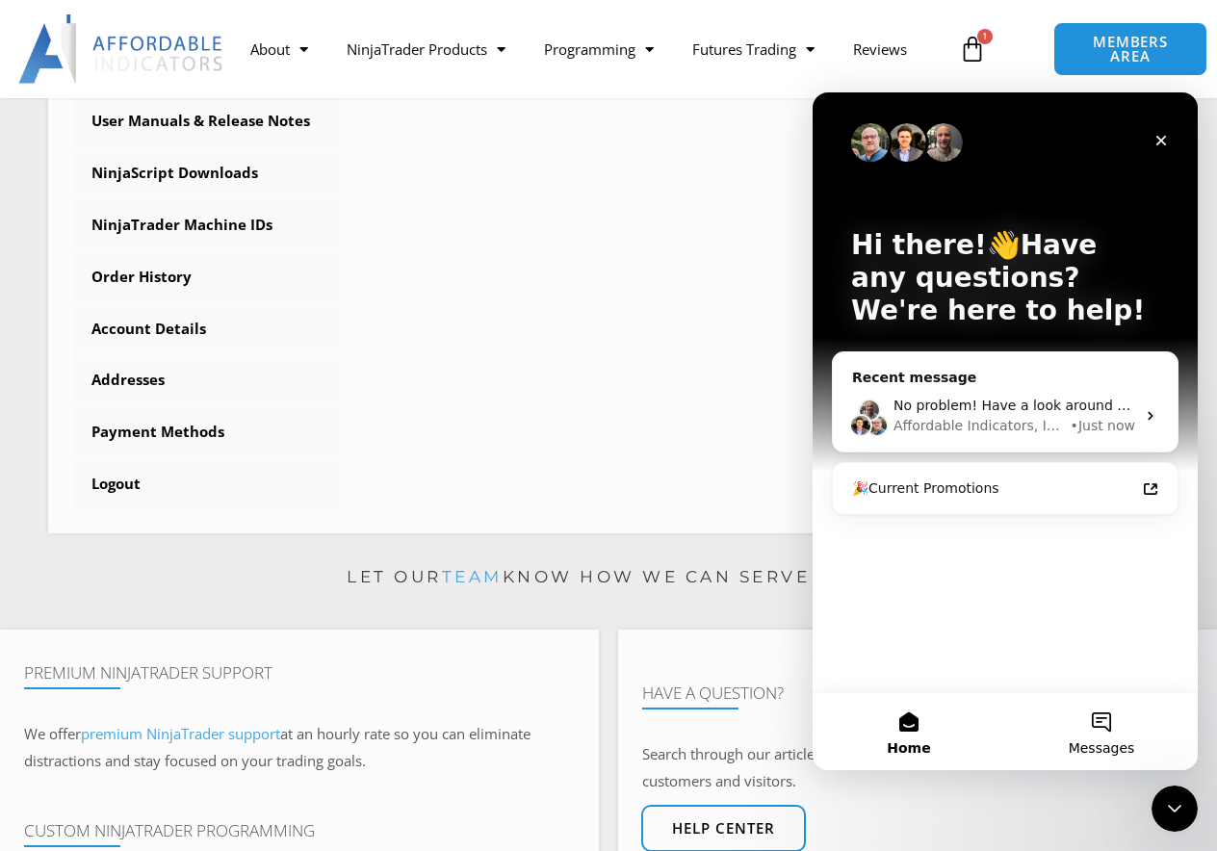
click at [1123, 744] on span "Messages" at bounding box center [1102, 747] width 66 height 13
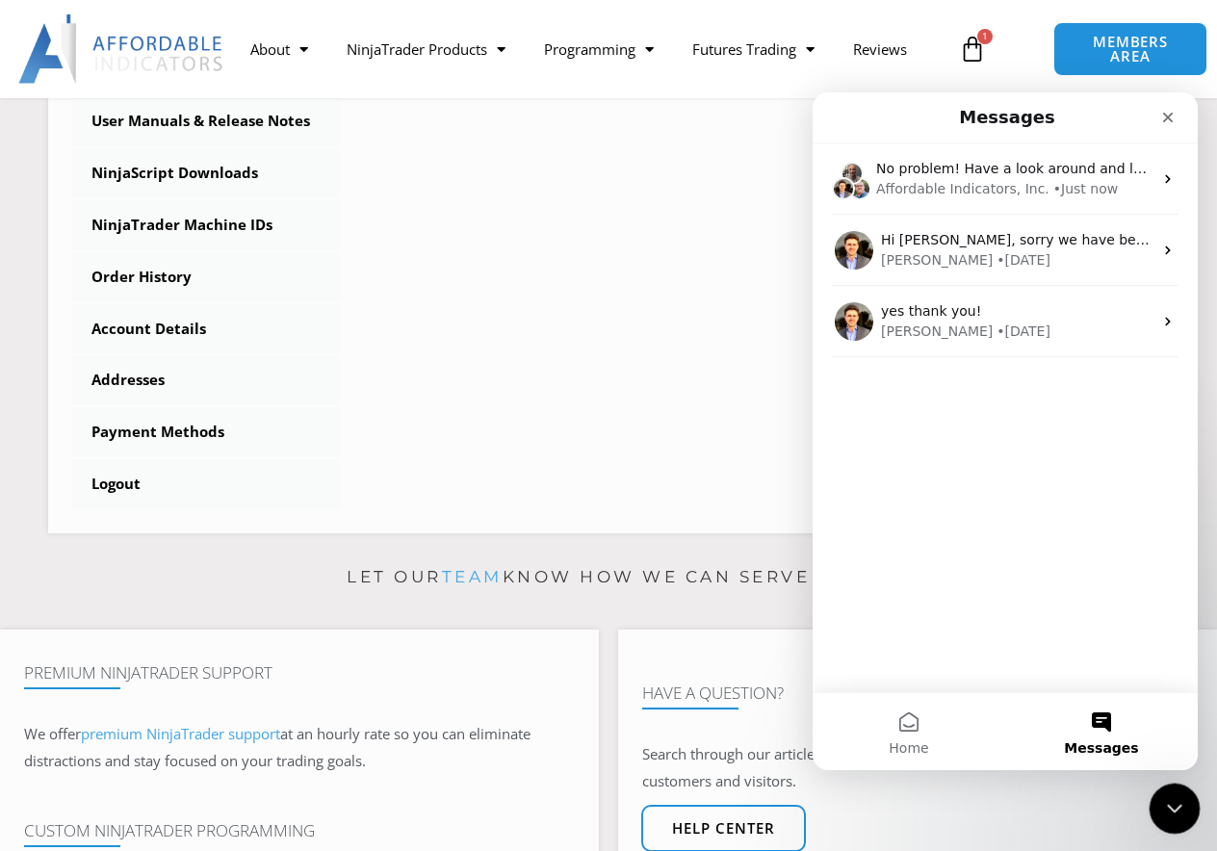
click at [1181, 820] on div "Close Intercom Messenger" at bounding box center [1172, 806] width 46 height 46
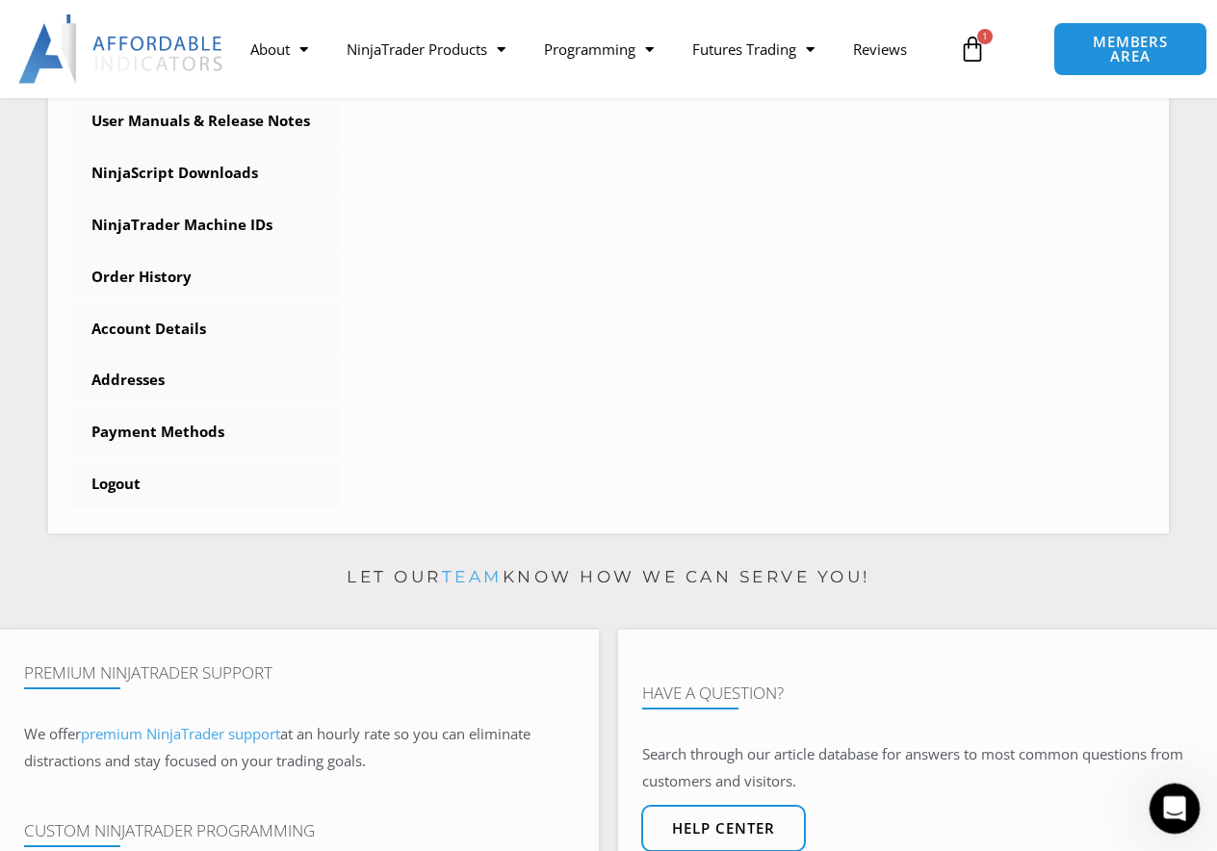
scroll to position [0, 0]
click at [1184, 817] on div "Open Intercom Messenger" at bounding box center [1172, 806] width 64 height 64
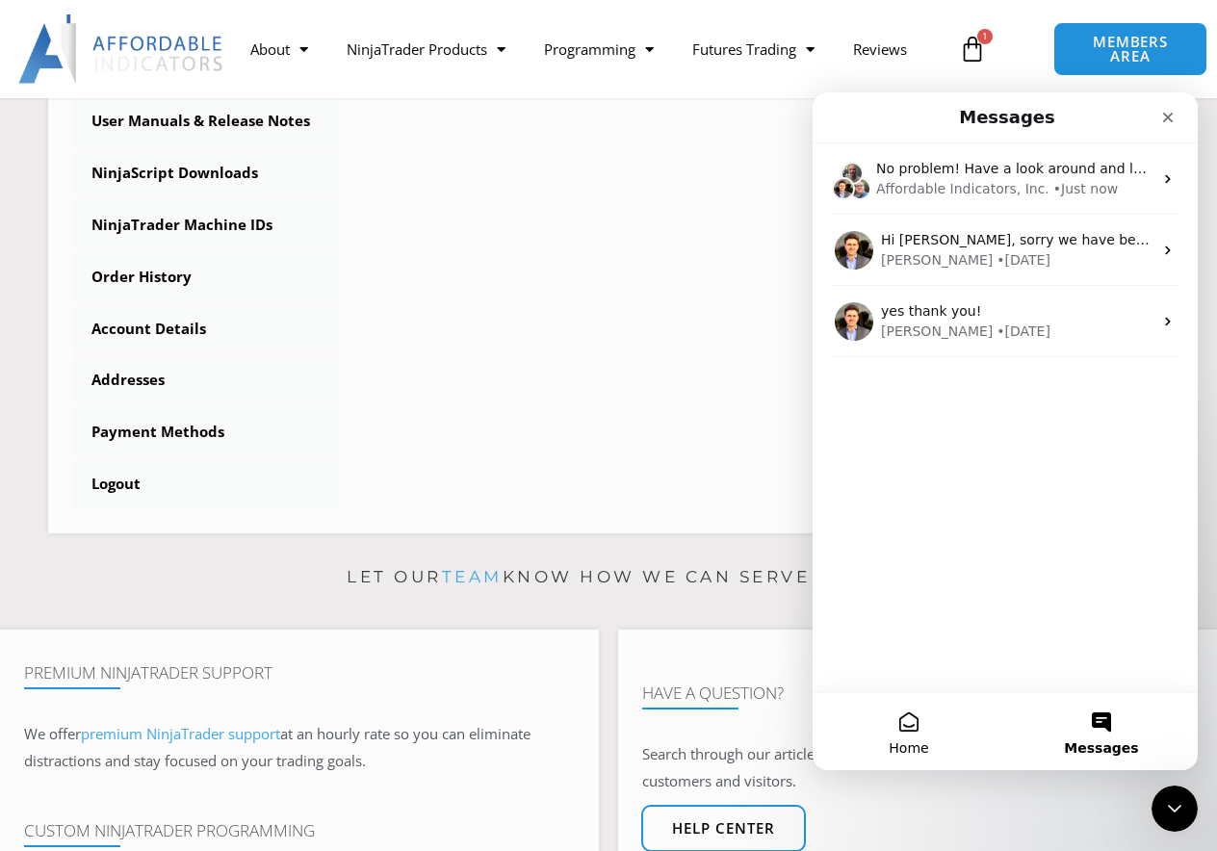
click at [901, 757] on button "Home" at bounding box center [909, 731] width 193 height 77
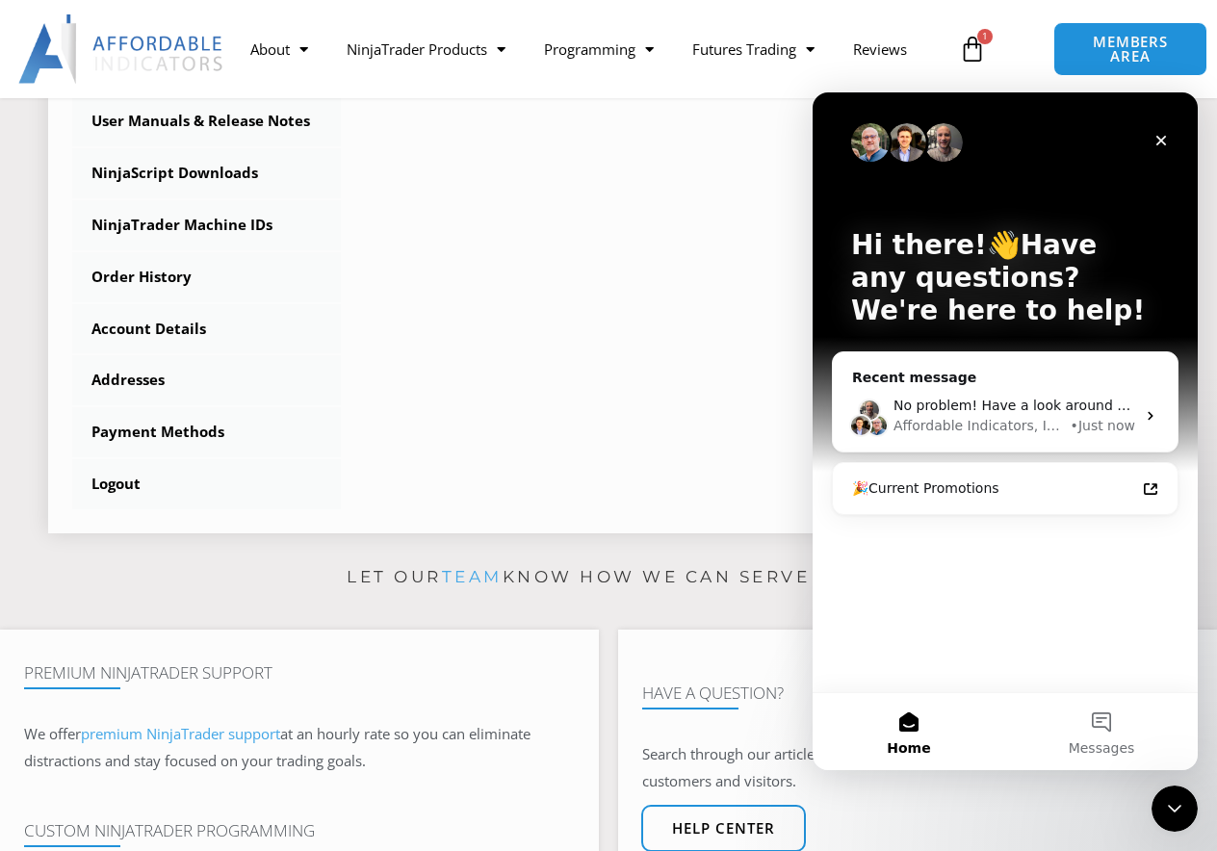
click at [674, 433] on div "****** Dashboard Subscriptions User Manuals & Release Notes NinjaScript Downloa…" at bounding box center [608, 157] width 1073 height 706
click at [651, 317] on div "****** Dashboard Subscriptions User Manuals & Release Notes NinjaScript Downloa…" at bounding box center [608, 157] width 1073 height 706
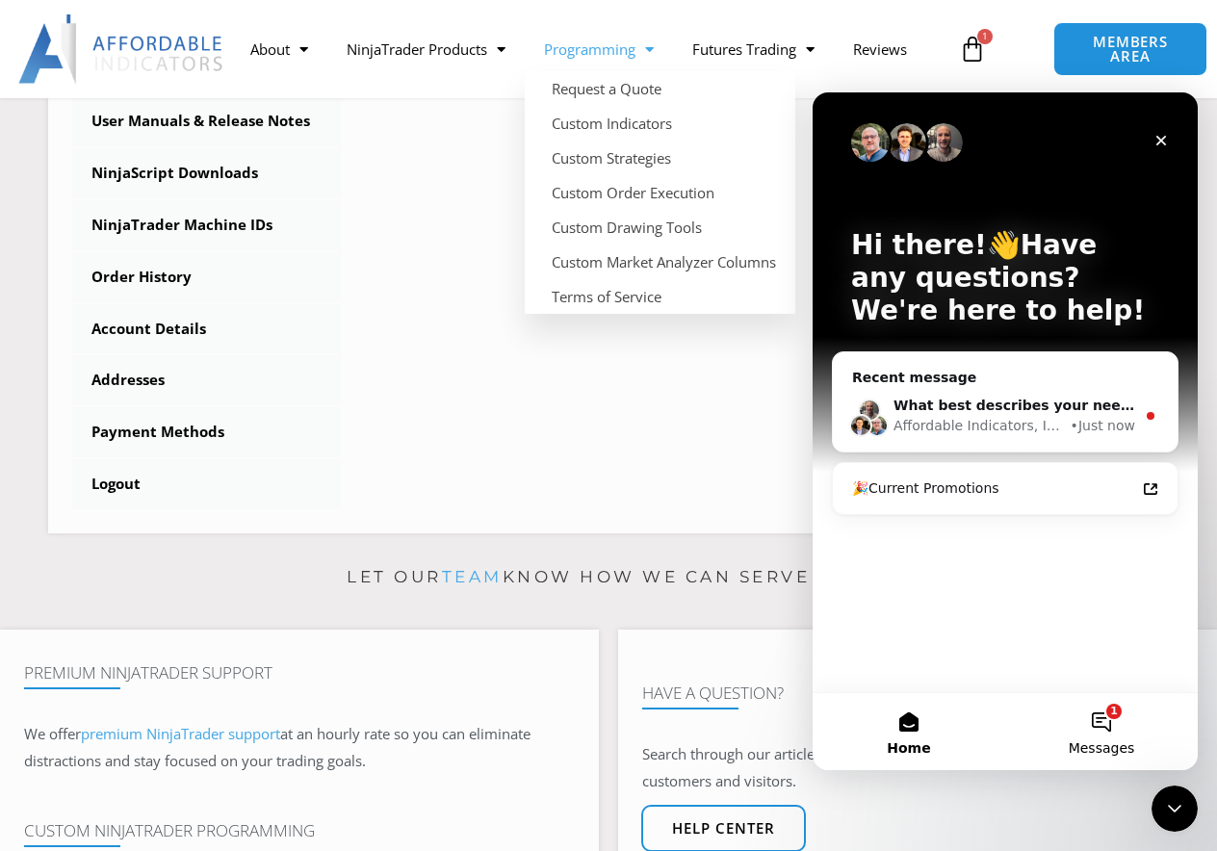
click at [1120, 713] on button "1 Messages" at bounding box center [1101, 731] width 193 height 77
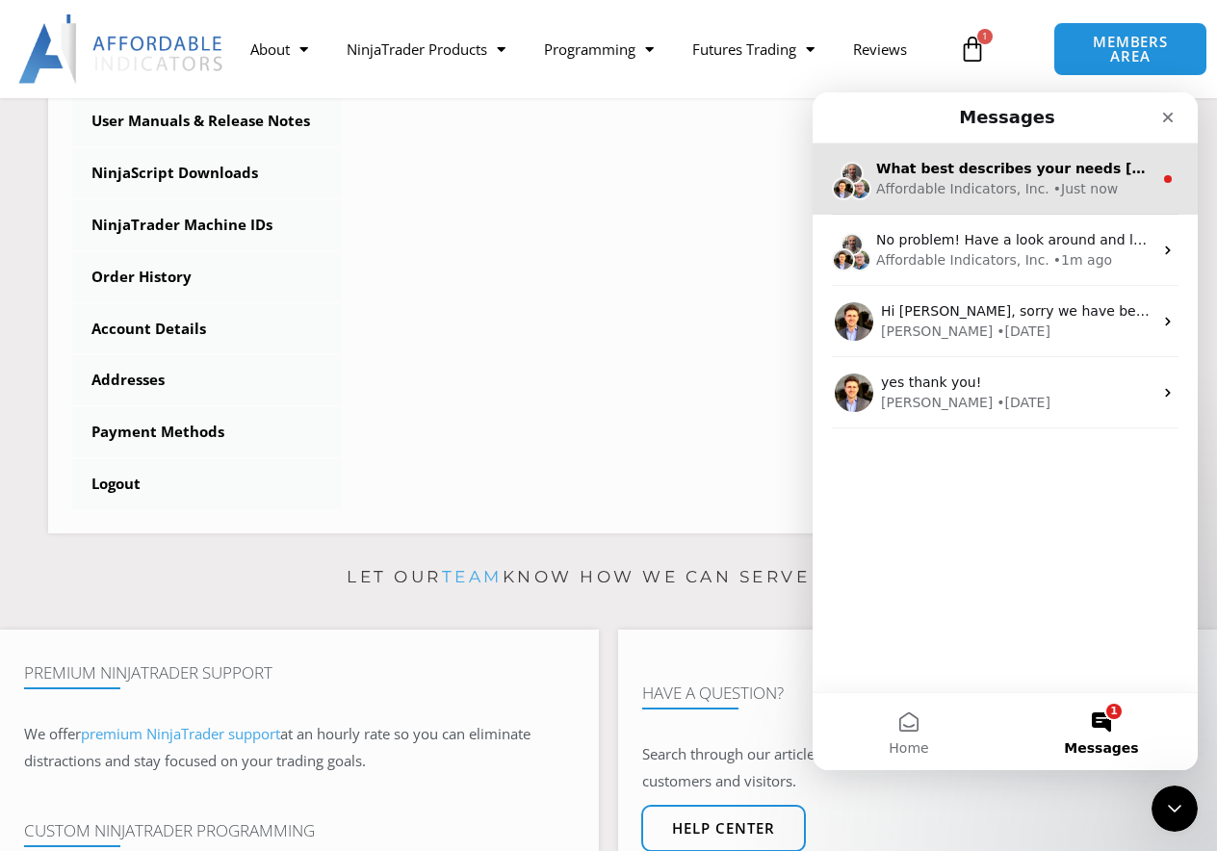
click at [1024, 193] on div "Affordable Indicators, Inc." at bounding box center [962, 189] width 173 height 20
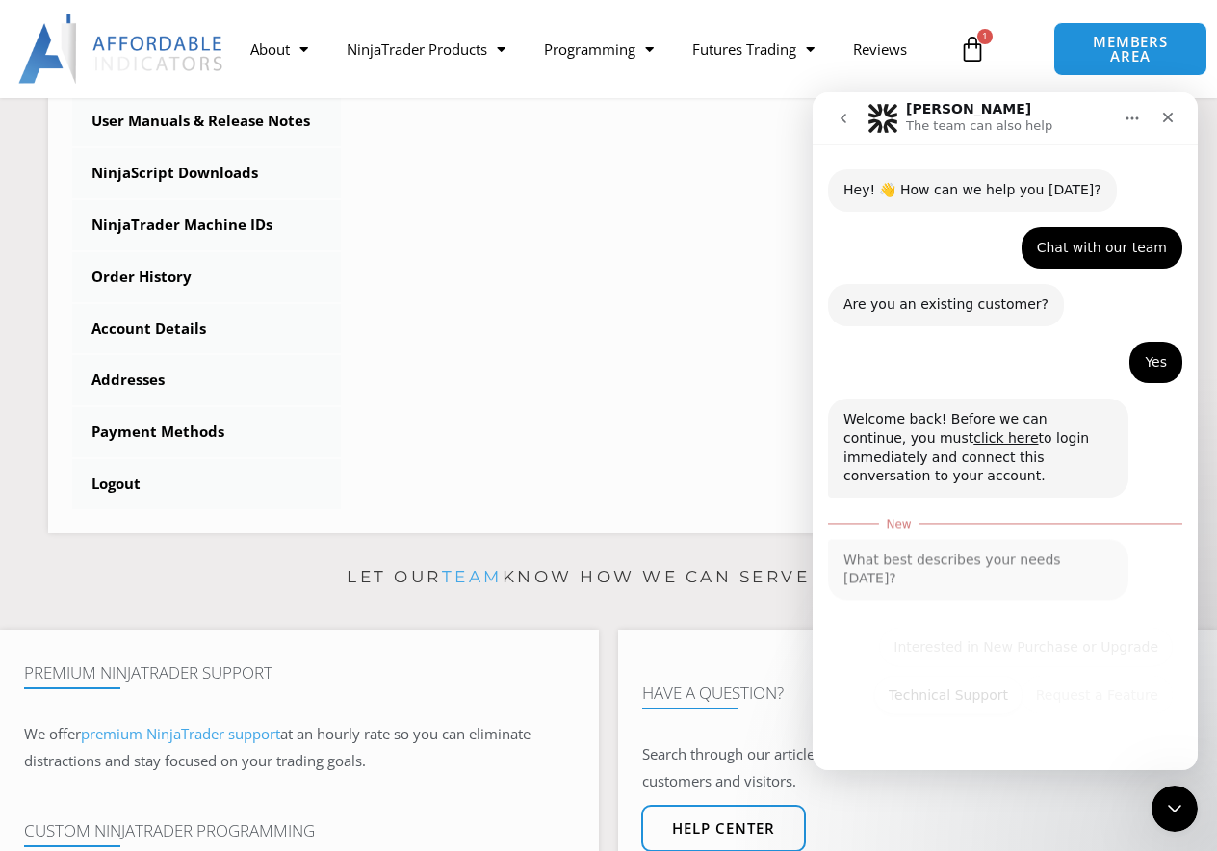
scroll to position [58, 0]
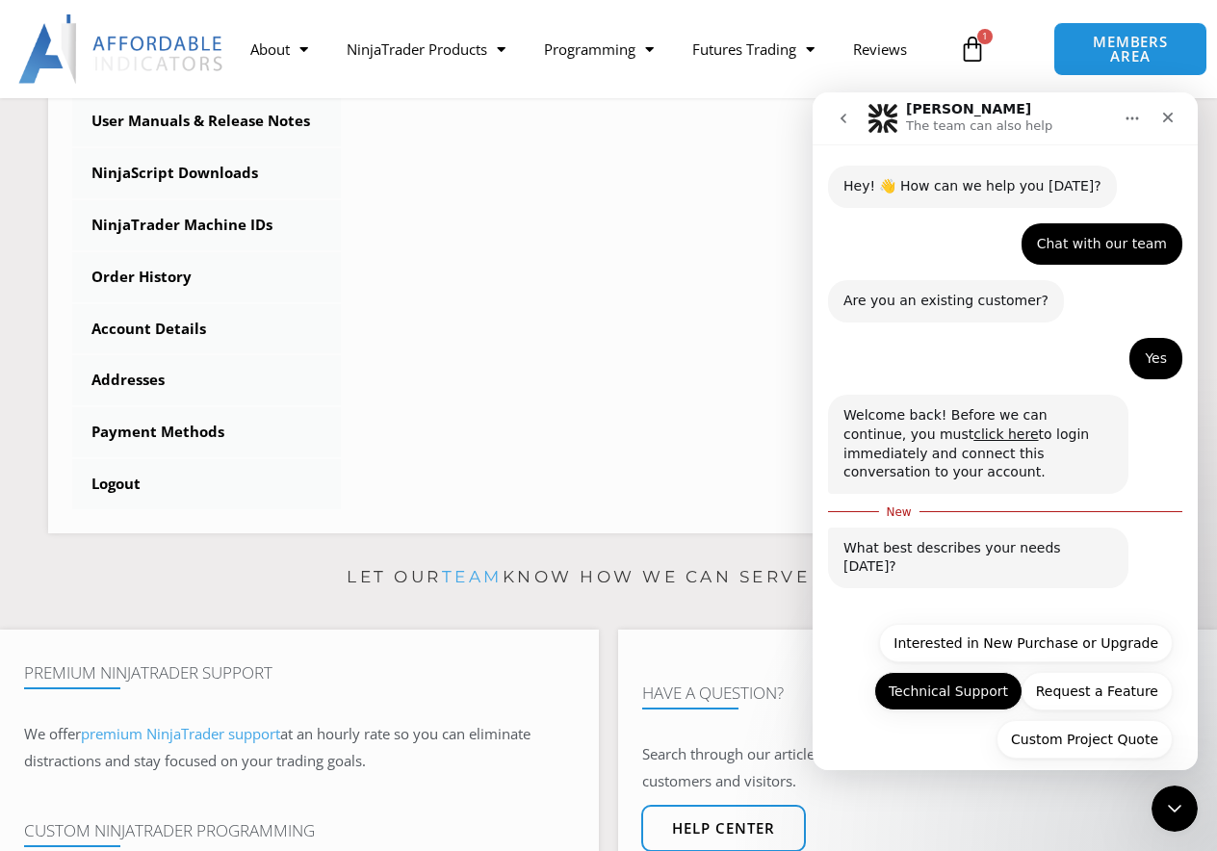
click at [953, 678] on button "Technical Support" at bounding box center [948, 691] width 148 height 39
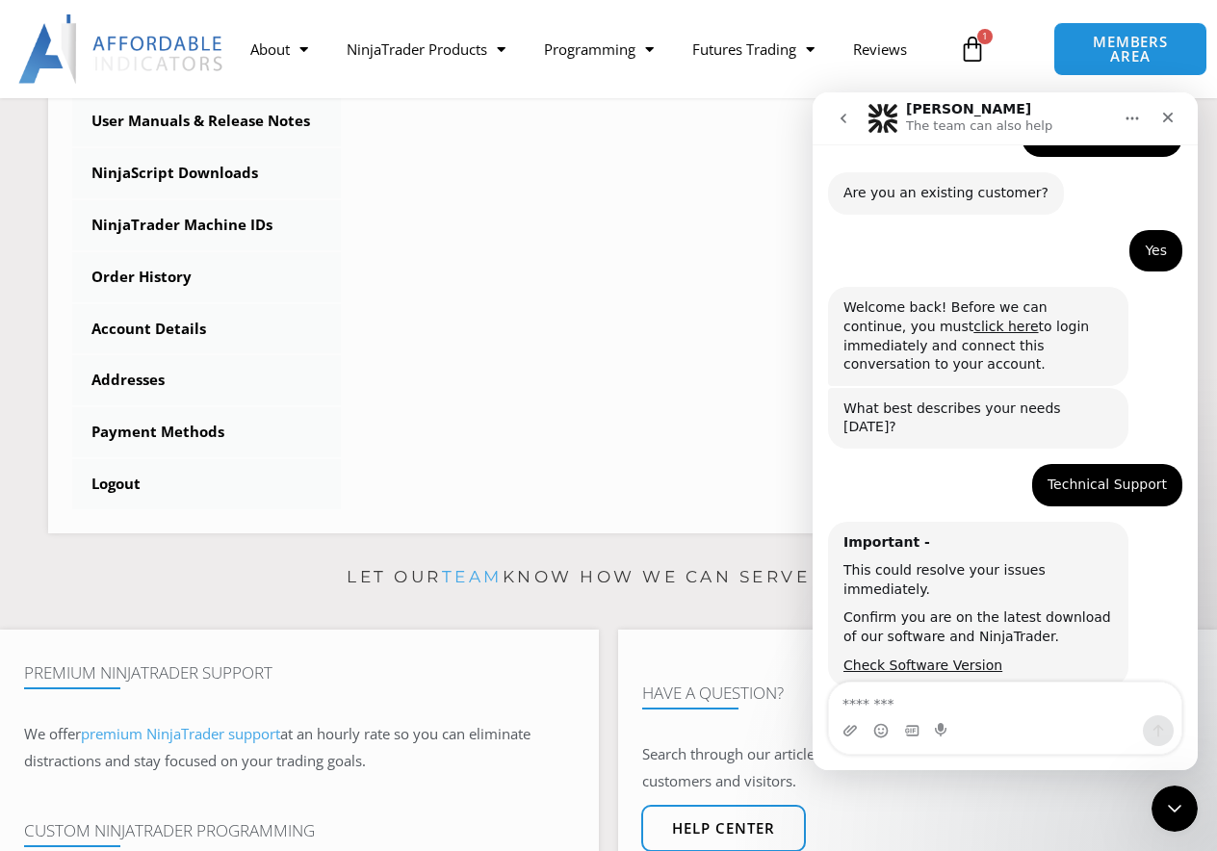
scroll to position [171, 0]
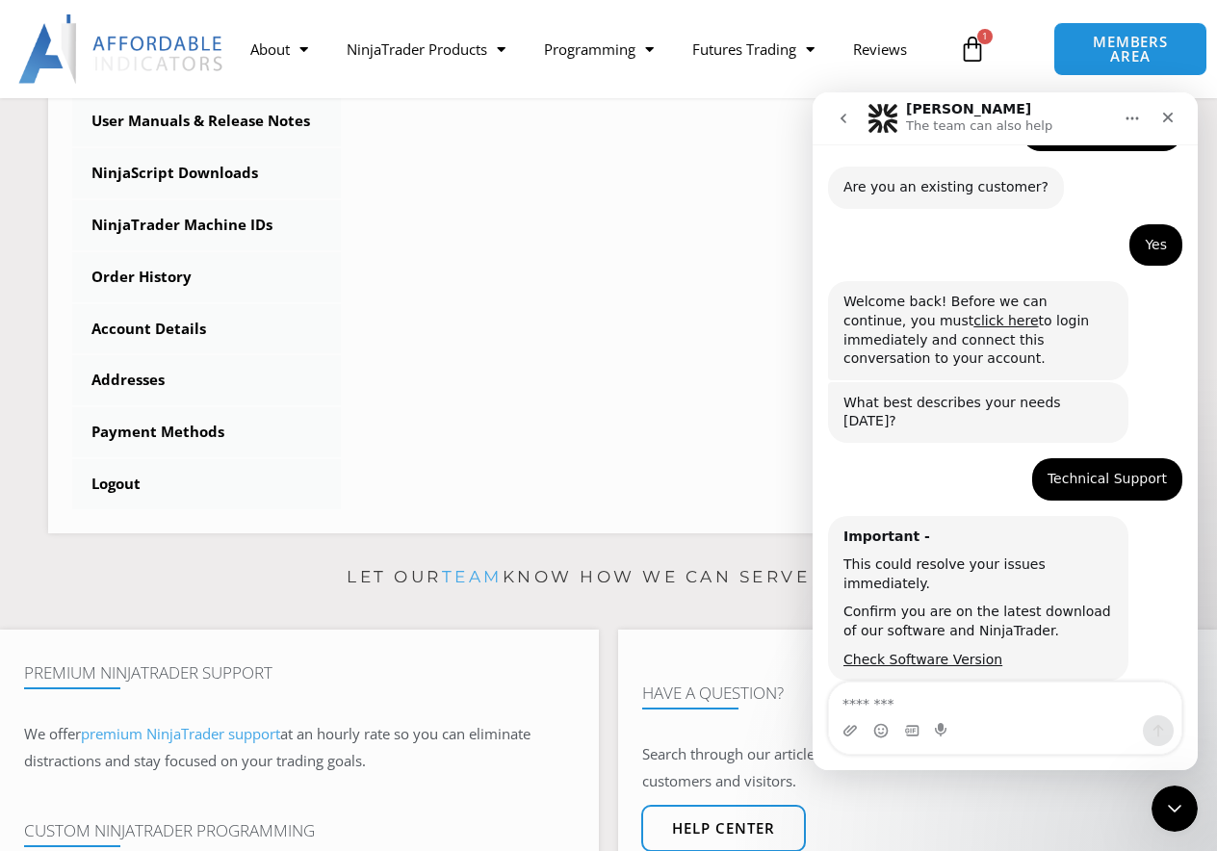
click at [924, 712] on textarea "Message…" at bounding box center [1005, 699] width 352 height 33
click at [958, 701] on textarea "Message…" at bounding box center [1005, 699] width 352 height 33
click at [959, 697] on textarea "Message…" at bounding box center [1005, 699] width 352 height 33
type textarea "**********"
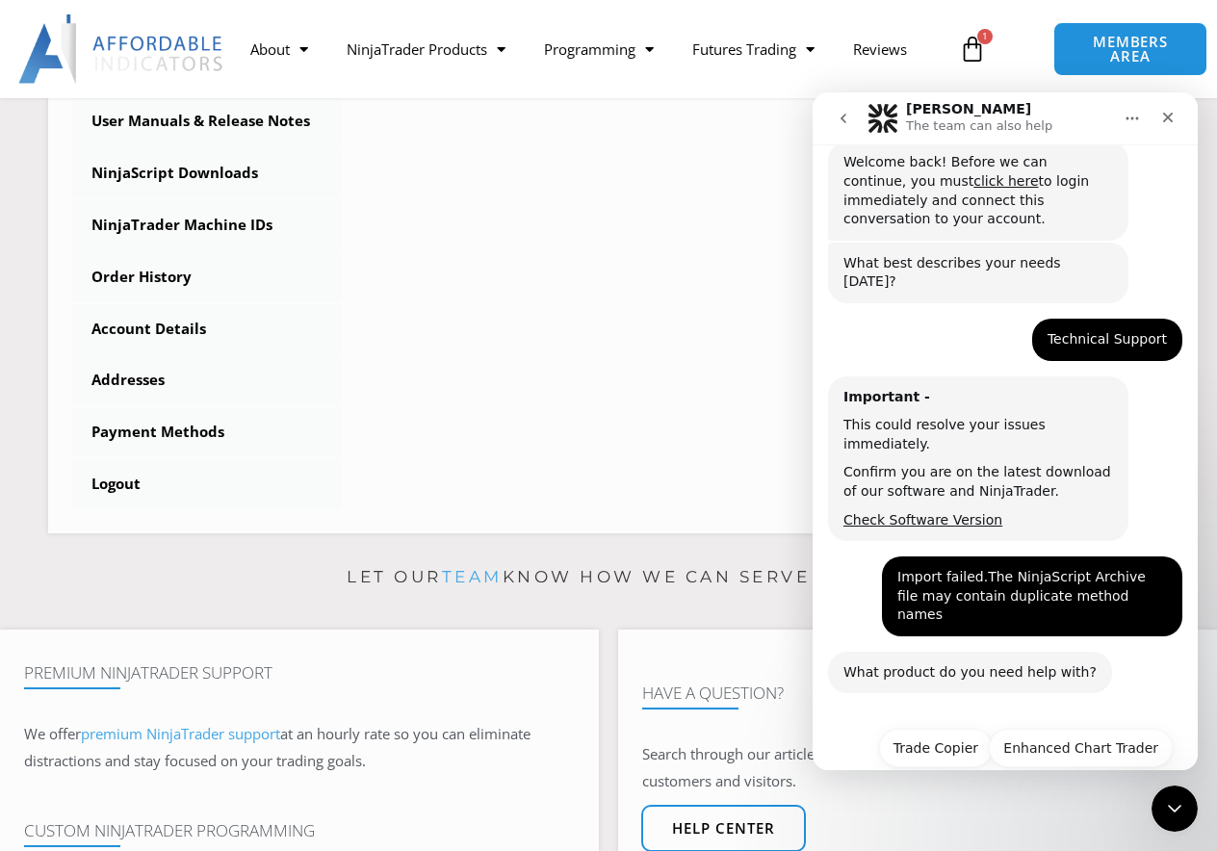
scroll to position [331, 0]
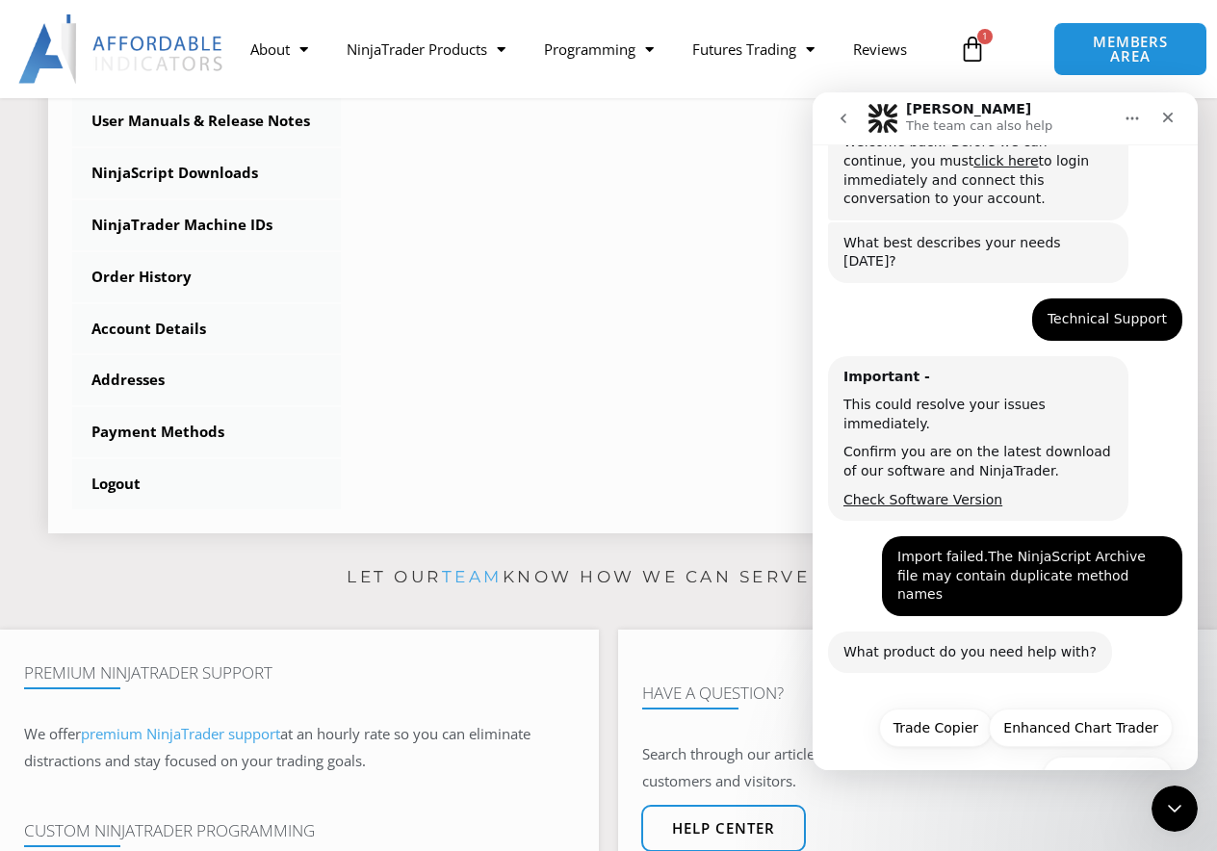
click at [575, 435] on div "****** Dashboard Subscriptions User Manuals & Release Notes NinjaScript Downloa…" at bounding box center [608, 157] width 1073 height 706
drag, startPoint x: 1173, startPoint y: 116, endPoint x: 1985, endPoint y: 209, distance: 817.8
click at [1173, 116] on icon "Close" at bounding box center [1167, 117] width 15 height 15
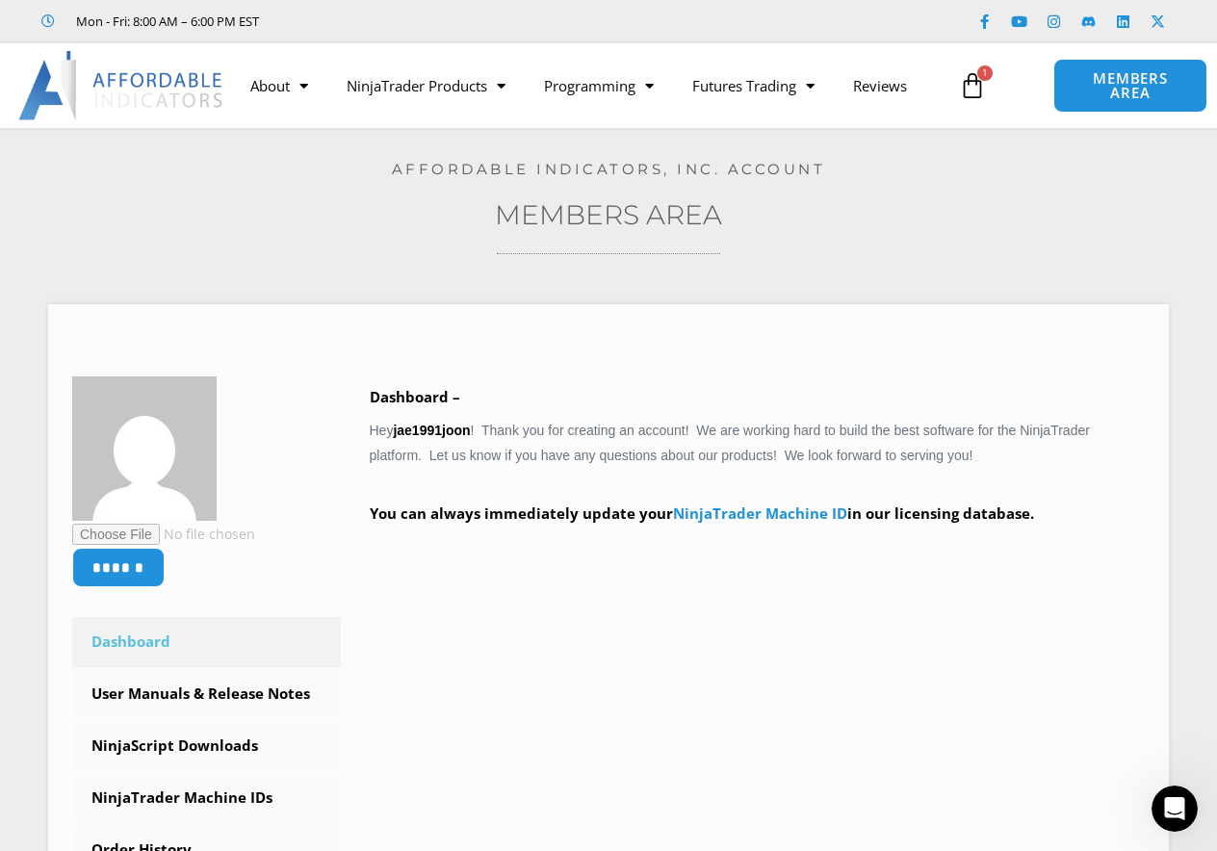
scroll to position [0, 0]
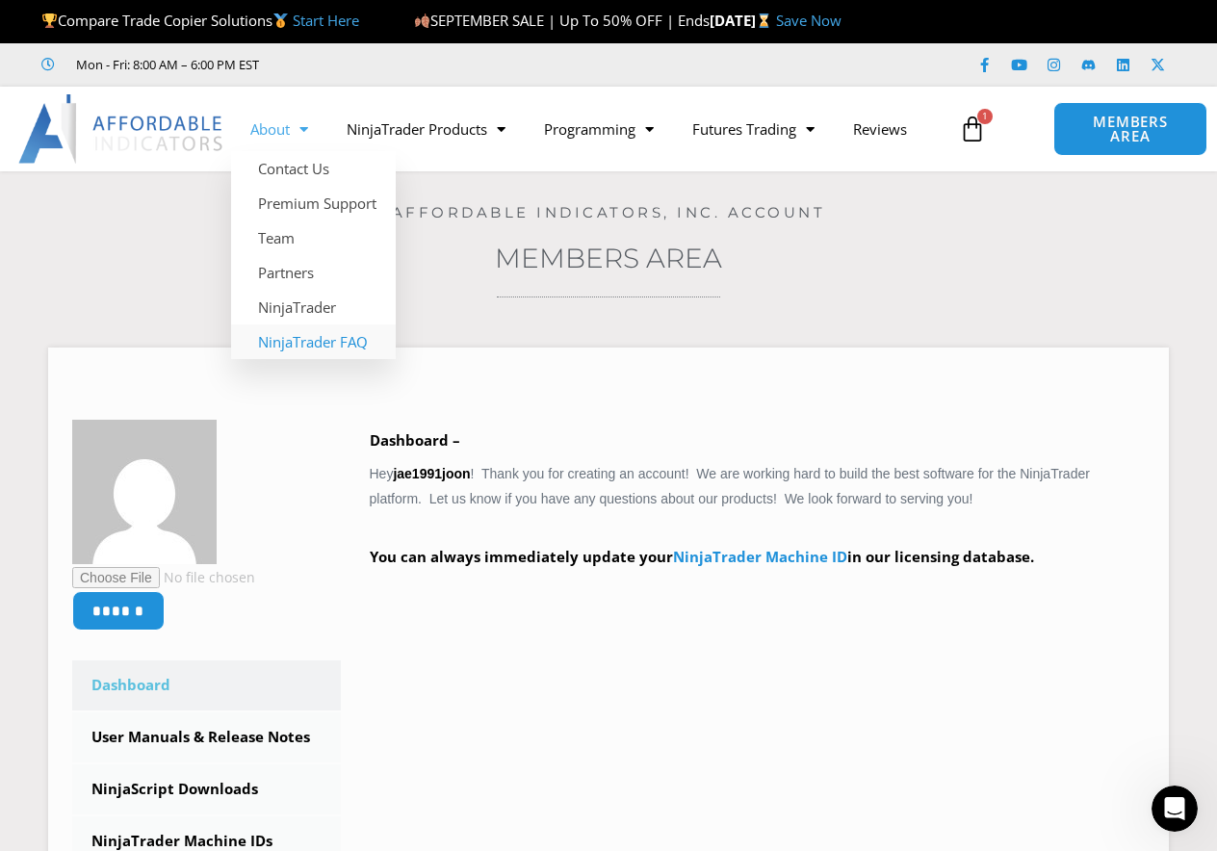
click at [287, 346] on link "NinjaTrader FAQ" at bounding box center [313, 341] width 165 height 35
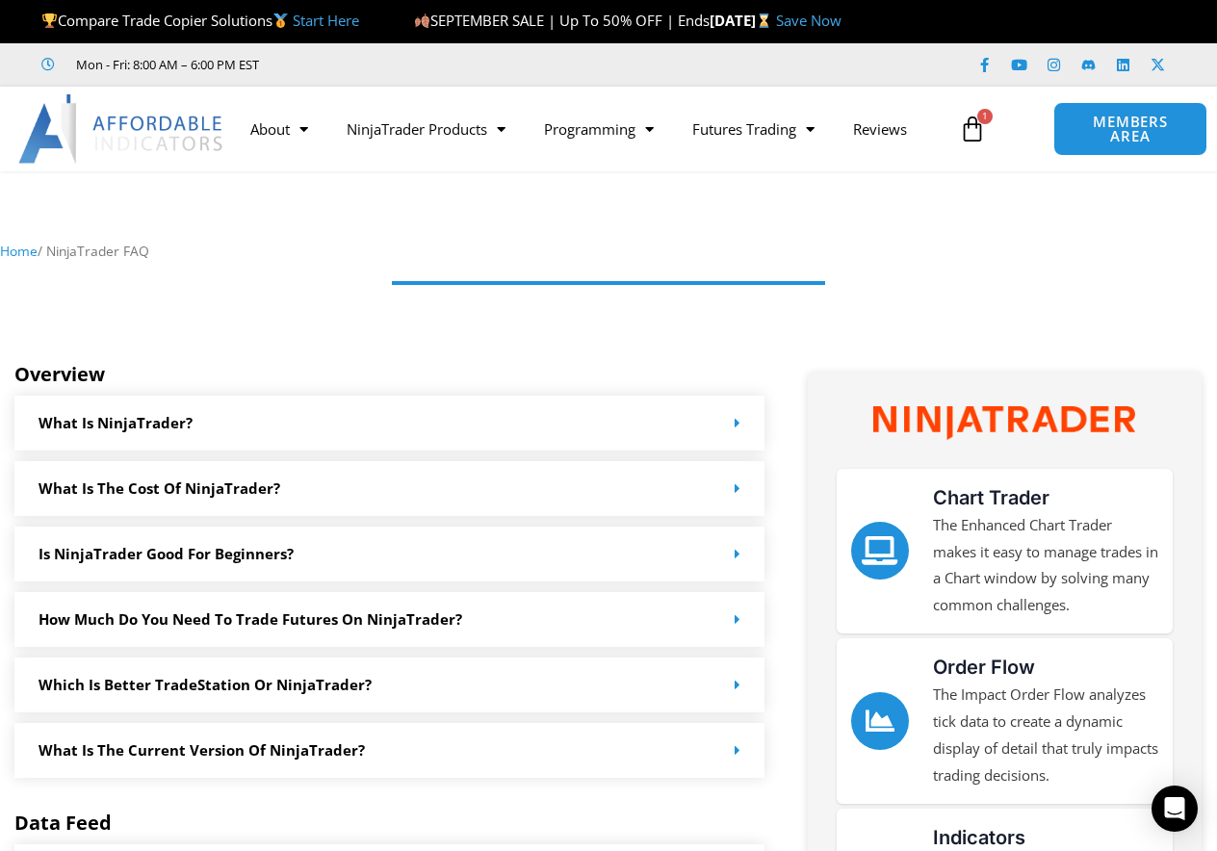
click at [326, 241] on section "Home / NinjaTrader FAQ" at bounding box center [608, 228] width 1217 height 95
